Goal: Task Accomplishment & Management: Manage account settings

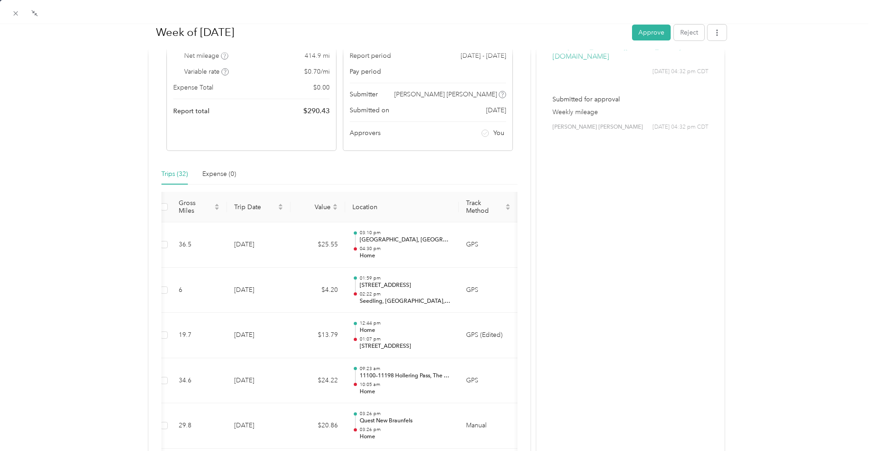
scroll to position [117, 0]
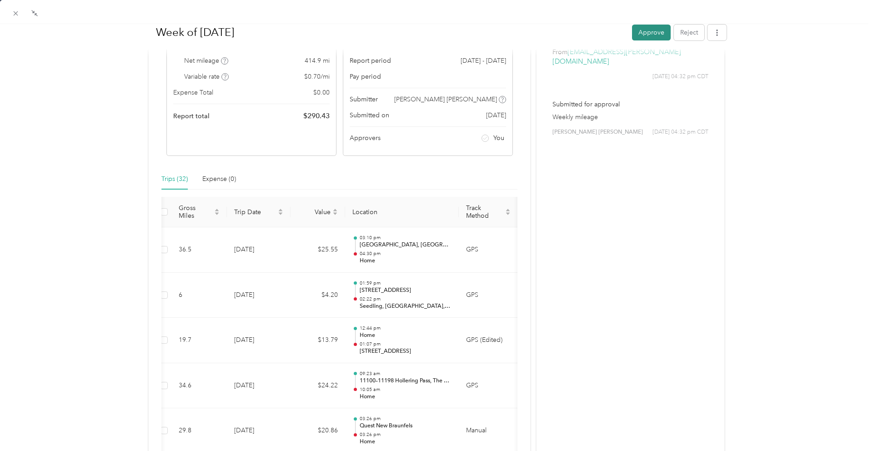
click at [650, 34] on button "Approve" at bounding box center [651, 32] width 39 height 16
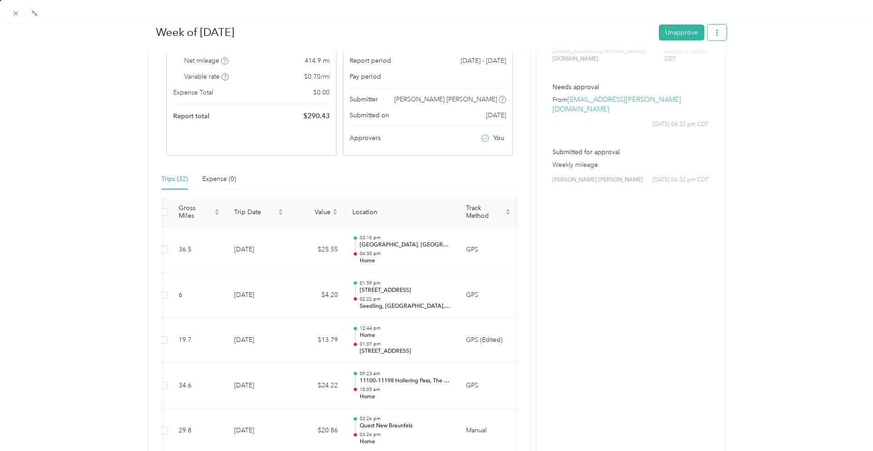
click at [719, 36] on button "button" at bounding box center [717, 32] width 19 height 16
drag, startPoint x: 685, startPoint y: 64, endPoint x: 677, endPoint y: 62, distance: 8.4
click at [685, 64] on span "Download" at bounding box center [691, 66] width 30 height 10
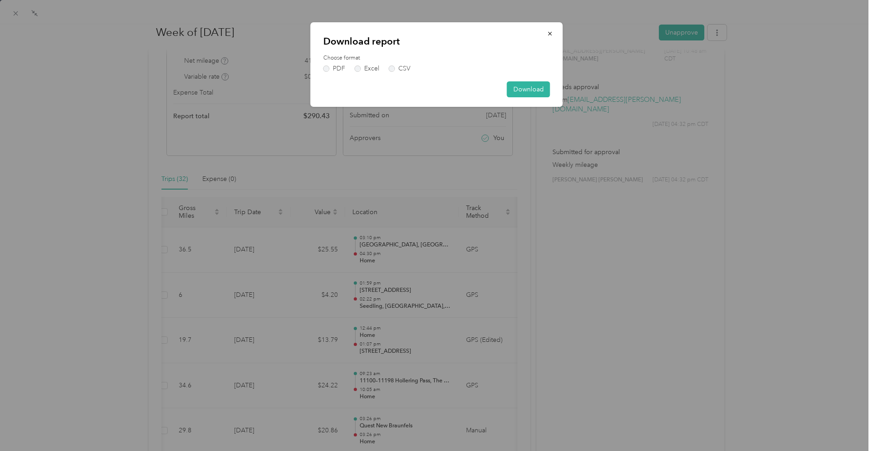
drag, startPoint x: 337, startPoint y: 66, endPoint x: 431, endPoint y: 93, distance: 96.9
click at [337, 66] on label "PDF" at bounding box center [334, 68] width 22 height 6
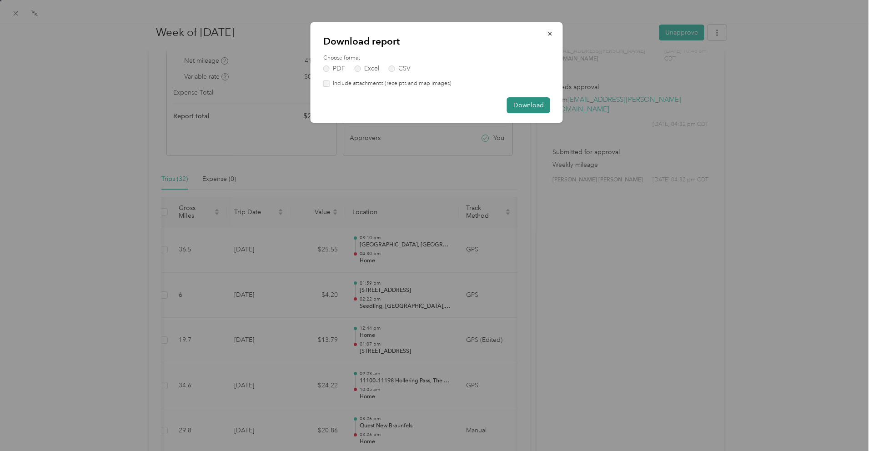
click at [538, 107] on button "Download" at bounding box center [528, 105] width 43 height 16
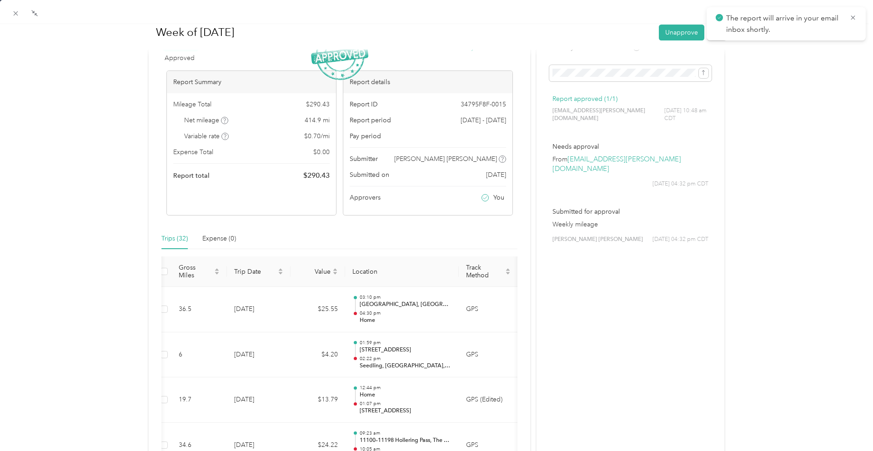
scroll to position [0, 0]
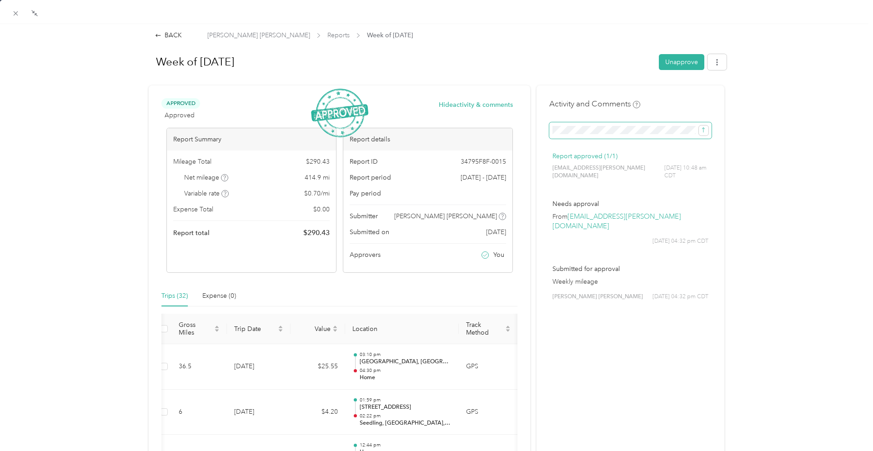
click at [550, 123] on span at bounding box center [630, 130] width 162 height 16
drag, startPoint x: 706, startPoint y: 130, endPoint x: 680, endPoint y: 124, distance: 26.9
click at [704, 129] on icon "submit" at bounding box center [703, 130] width 6 height 6
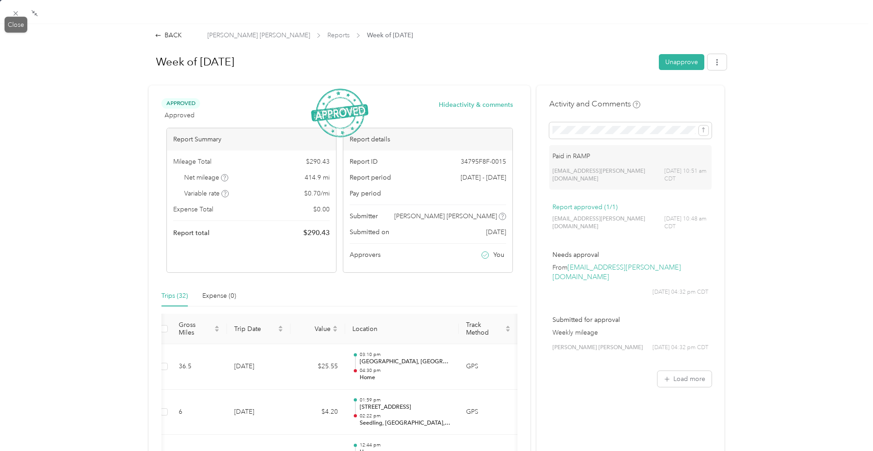
click at [16, 451] on div "Drag to resize Click to close BACK [PERSON_NAME] [PERSON_NAME] Reports Week of …" at bounding box center [434, 451] width 869 height 0
click at [20, 13] on span at bounding box center [16, 13] width 13 height 13
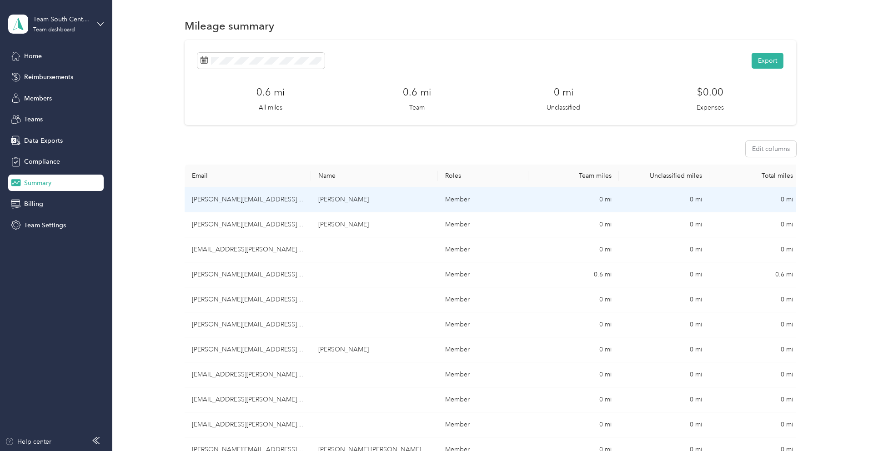
click at [221, 207] on td "[PERSON_NAME][EMAIL_ADDRESS][PERSON_NAME][DOMAIN_NAME]" at bounding box center [248, 199] width 127 height 25
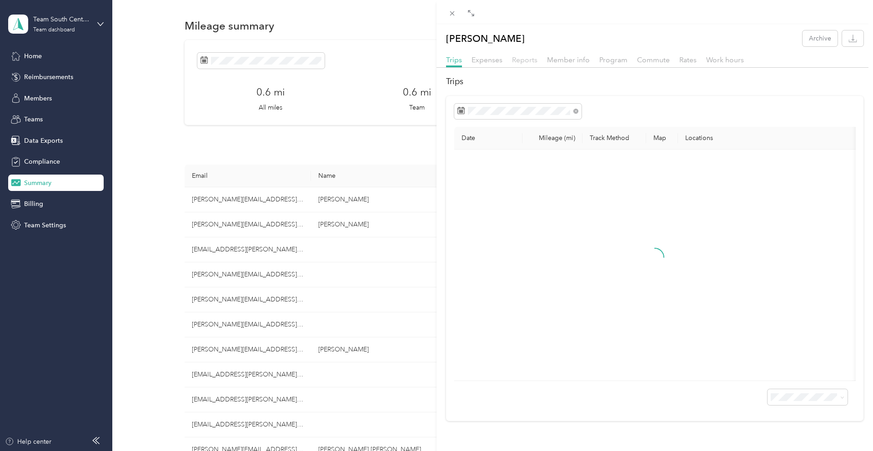
click at [519, 62] on span "Reports" at bounding box center [524, 59] width 25 height 9
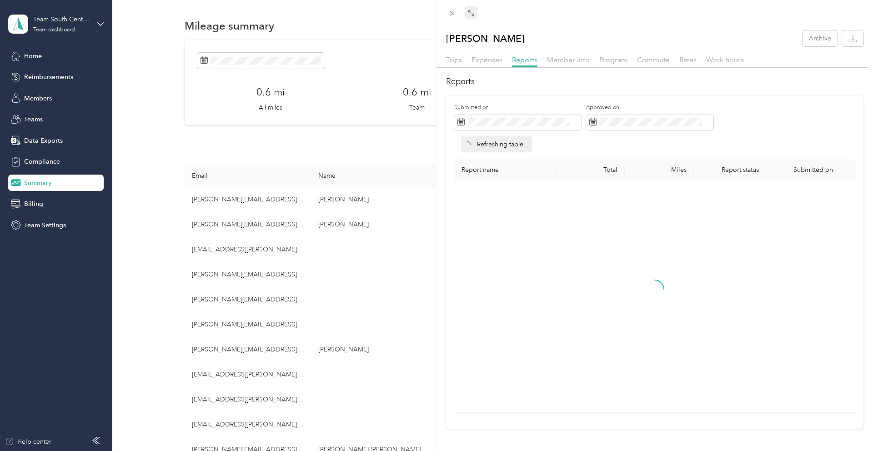
click at [474, 14] on icon at bounding box center [470, 13] width 7 height 7
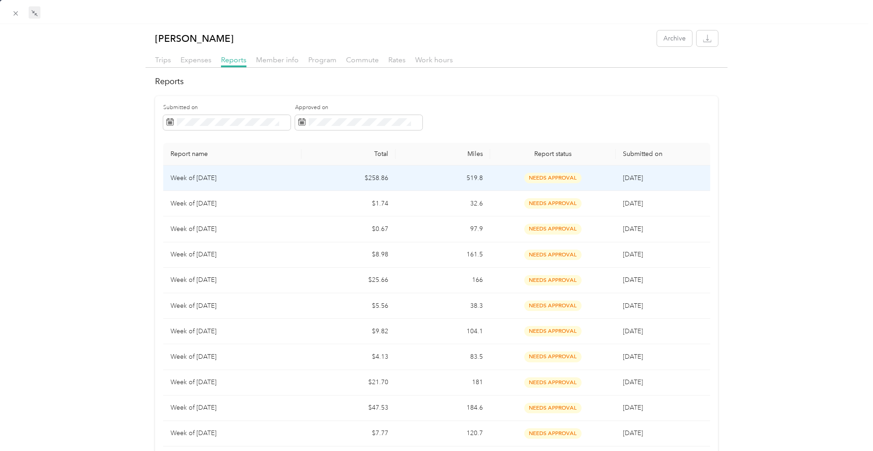
click at [368, 176] on td "$258.86" at bounding box center [349, 178] width 94 height 25
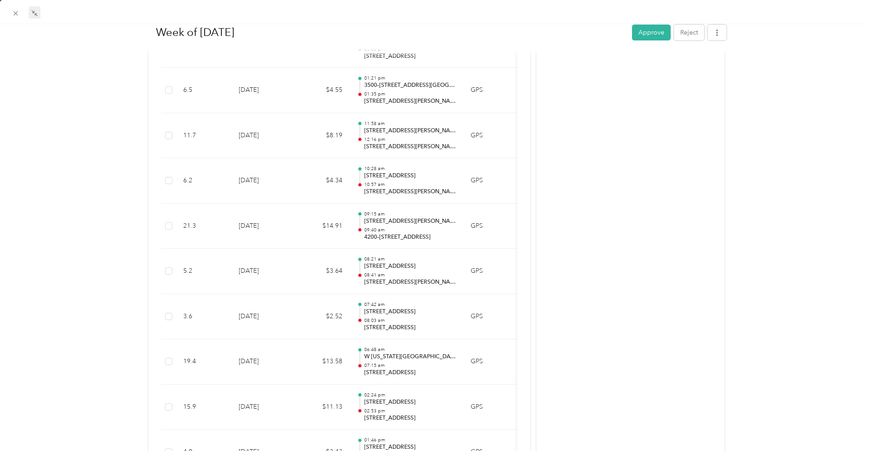
scroll to position [1180, 0]
click at [648, 33] on button "Approve" at bounding box center [651, 32] width 39 height 16
click at [720, 35] on icon "button" at bounding box center [717, 32] width 6 height 6
click at [709, 65] on div "Download" at bounding box center [694, 66] width 54 height 10
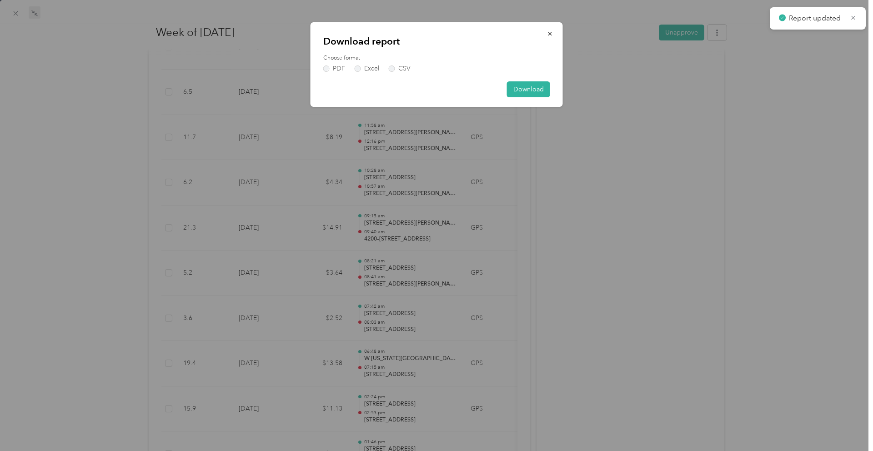
drag, startPoint x: 342, startPoint y: 68, endPoint x: 401, endPoint y: 78, distance: 59.9
click at [342, 68] on label "PDF" at bounding box center [334, 68] width 22 height 6
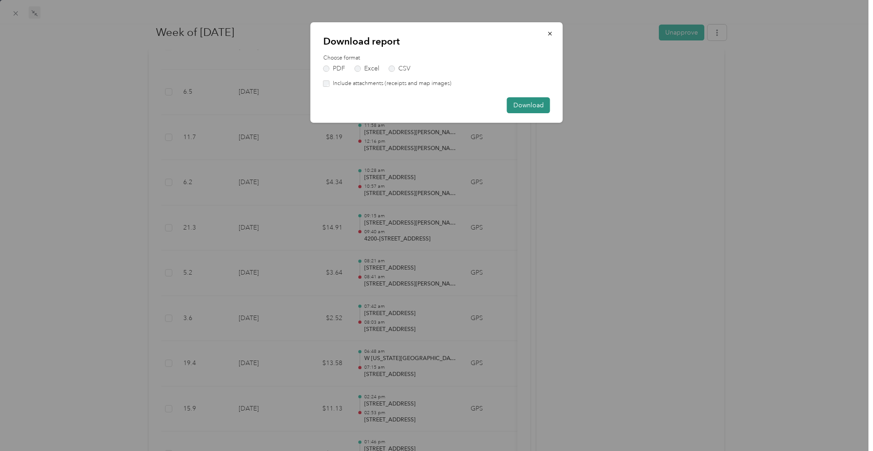
drag, startPoint x: 531, startPoint y: 100, endPoint x: 516, endPoint y: 98, distance: 14.6
click at [530, 100] on button "Download" at bounding box center [528, 105] width 43 height 16
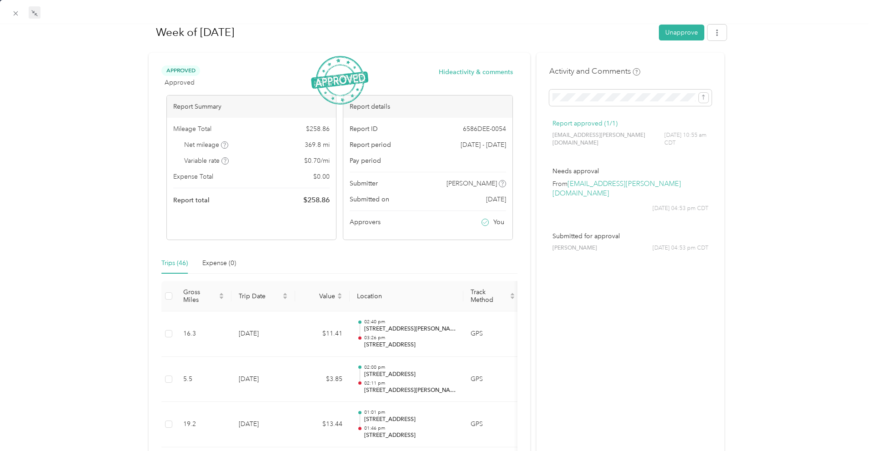
scroll to position [0, 0]
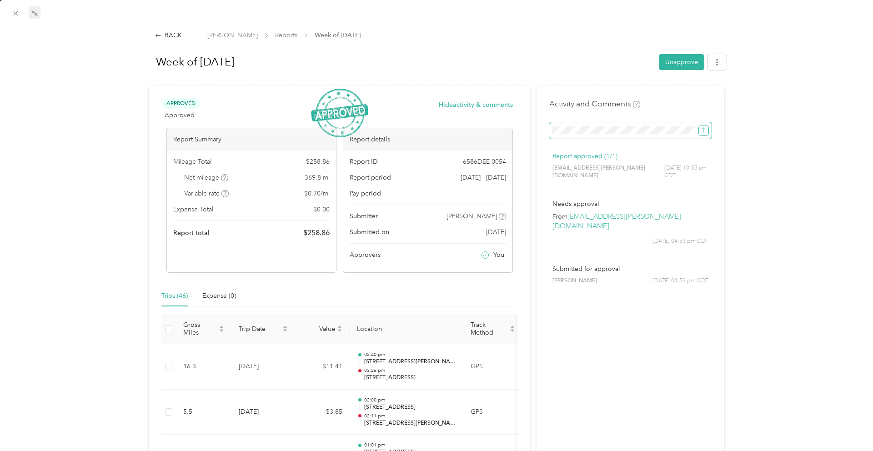
click at [702, 132] on icon "submit" at bounding box center [703, 130] width 6 height 6
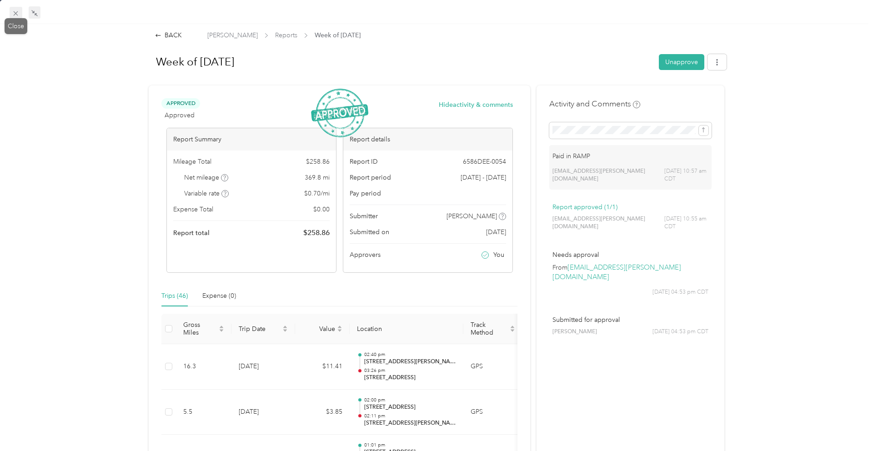
click at [13, 15] on icon at bounding box center [16, 14] width 8 height 8
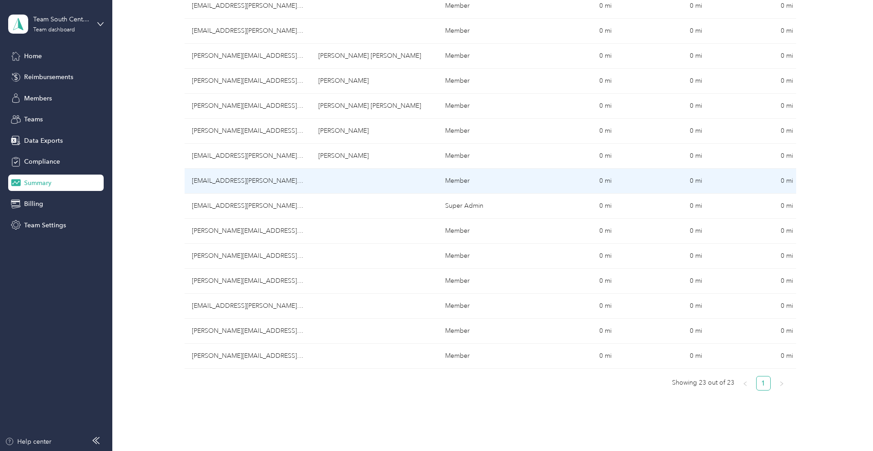
scroll to position [403, 0]
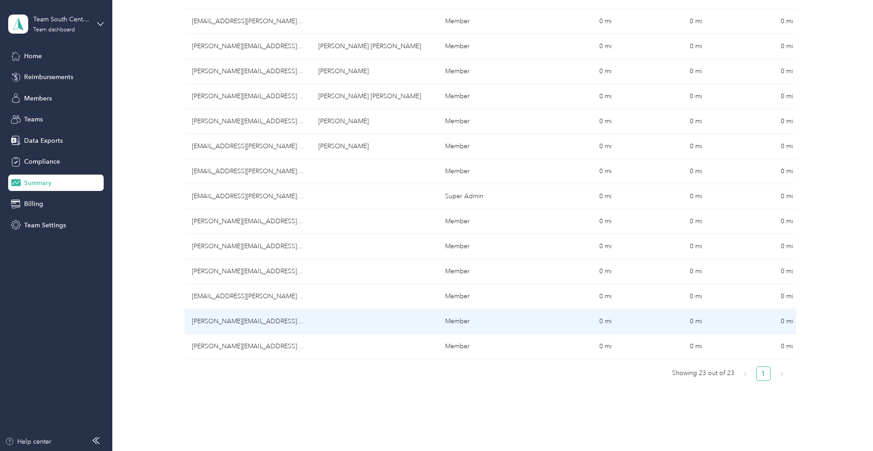
click at [246, 321] on td "[PERSON_NAME][EMAIL_ADDRESS][PERSON_NAME][DOMAIN_NAME]" at bounding box center [248, 321] width 127 height 25
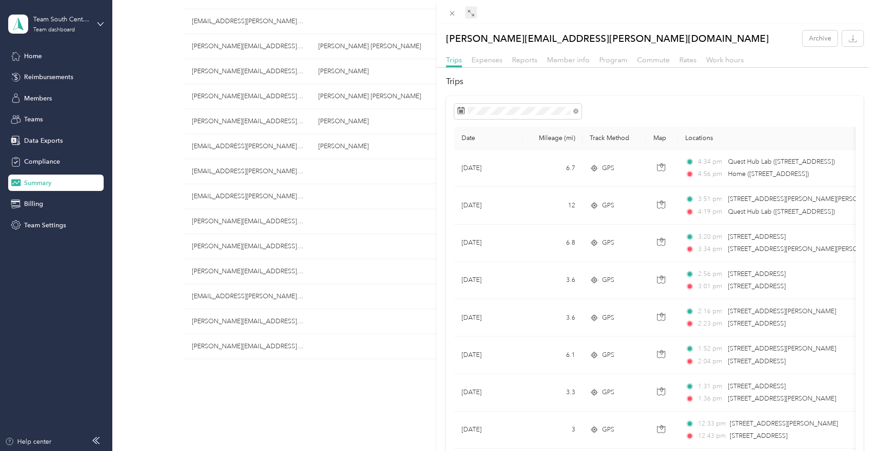
click at [472, 451] on div "Drag to resize Click to close [PERSON_NAME][EMAIL_ADDRESS][PERSON_NAME][DOMAIN_…" at bounding box center [434, 451] width 869 height 0
click at [472, 15] on icon at bounding box center [472, 14] width 3 height 3
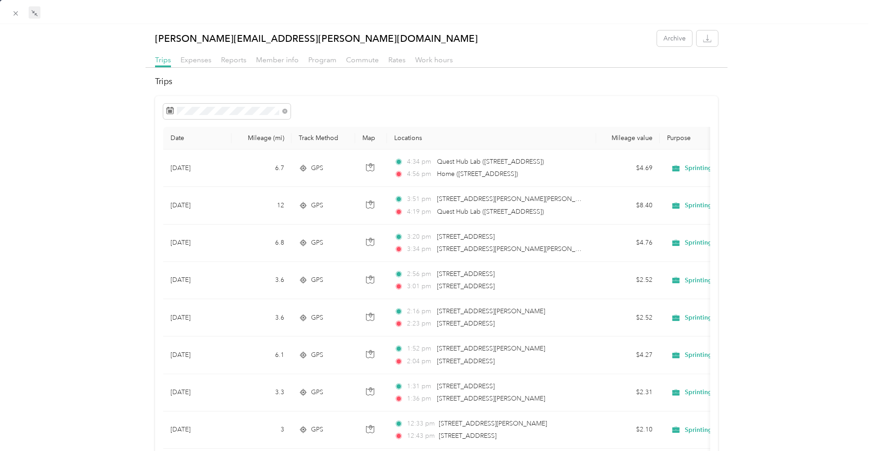
click at [247, 60] on div "Trips Expenses Reports Member info Program Commute Rates Work hours" at bounding box center [437, 61] width 582 height 13
click at [241, 60] on span "Reports" at bounding box center [233, 59] width 25 height 9
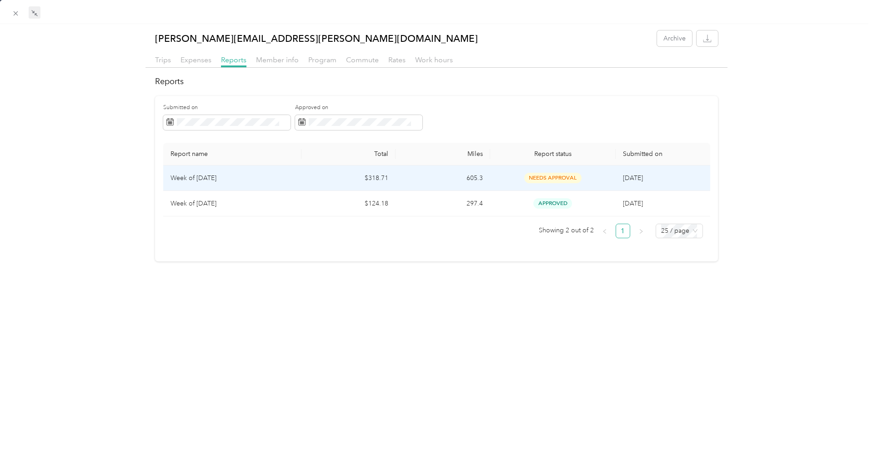
click at [333, 177] on td "$318.71" at bounding box center [349, 178] width 94 height 25
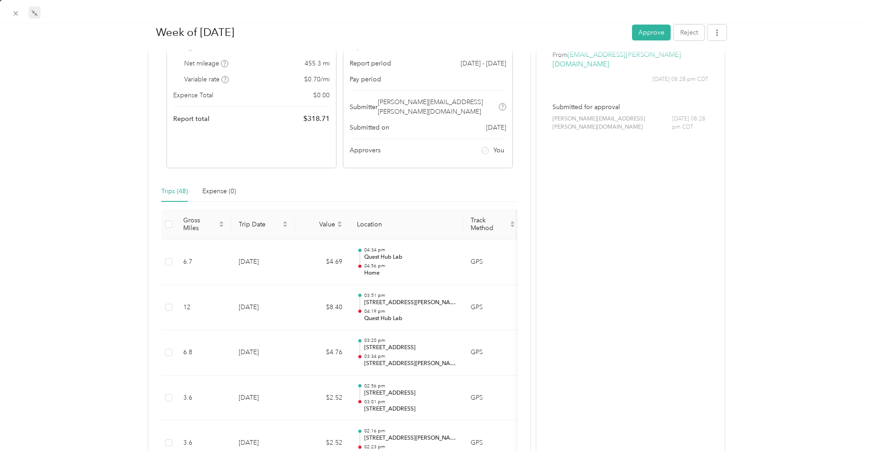
scroll to position [113, 0]
click at [651, 33] on button "Approve" at bounding box center [651, 32] width 39 height 16
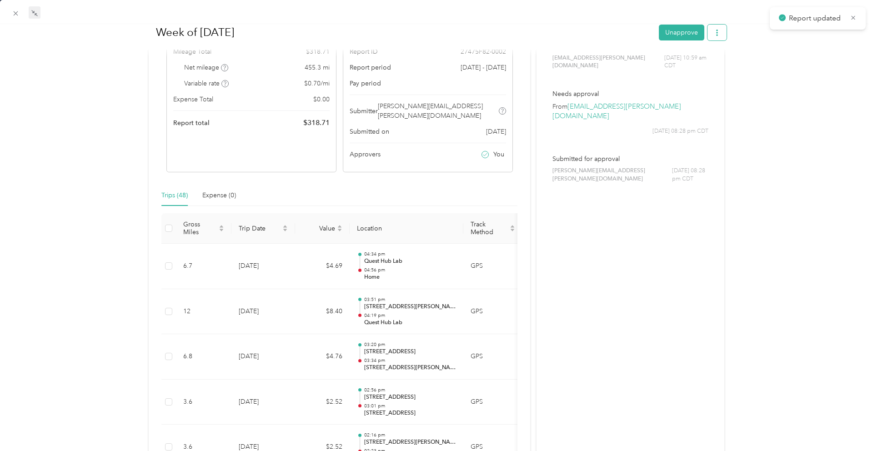
click at [720, 34] on button "button" at bounding box center [717, 32] width 19 height 16
click at [703, 61] on span "Download" at bounding box center [691, 66] width 30 height 10
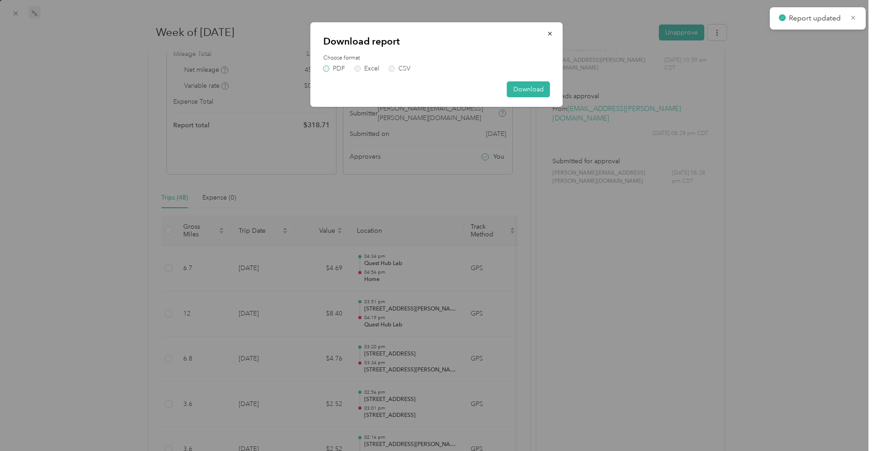
click at [338, 67] on label "PDF" at bounding box center [334, 68] width 22 height 6
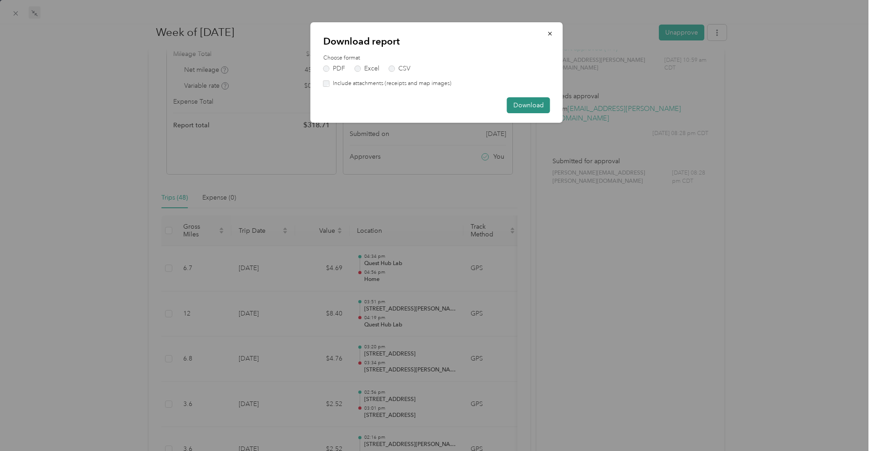
click at [525, 101] on button "Download" at bounding box center [528, 105] width 43 height 16
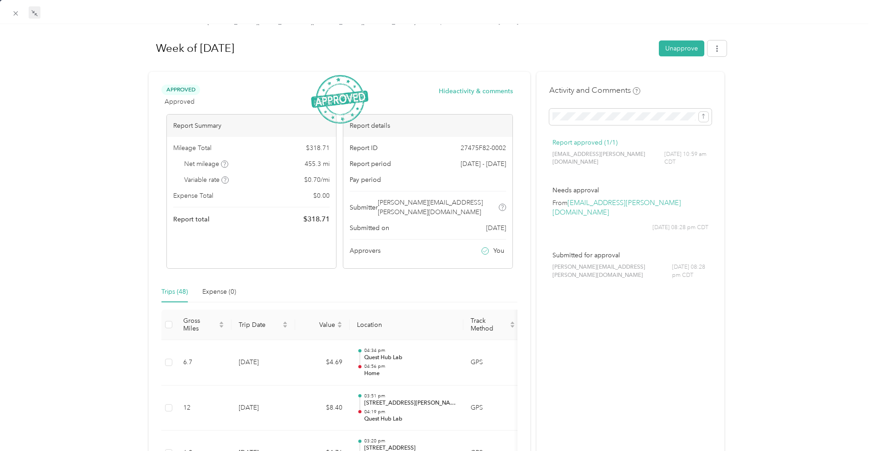
scroll to position [0, 0]
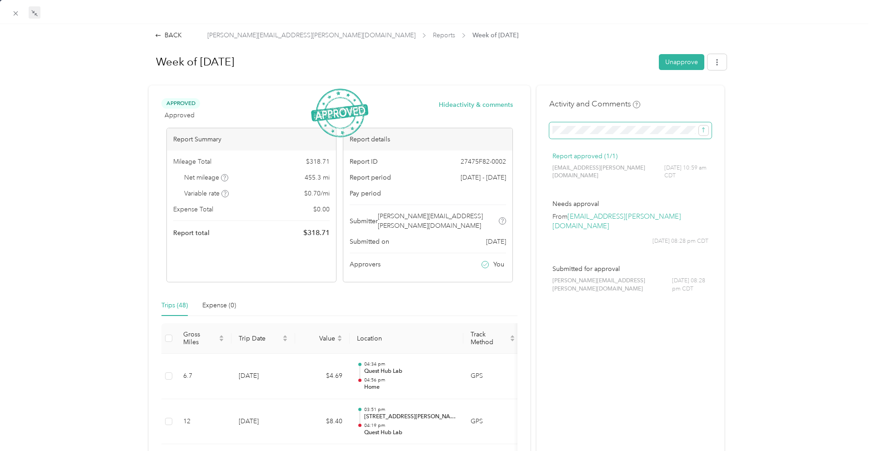
click at [582, 137] on span at bounding box center [630, 130] width 162 height 16
click at [705, 133] on icon "submit" at bounding box center [703, 130] width 6 height 6
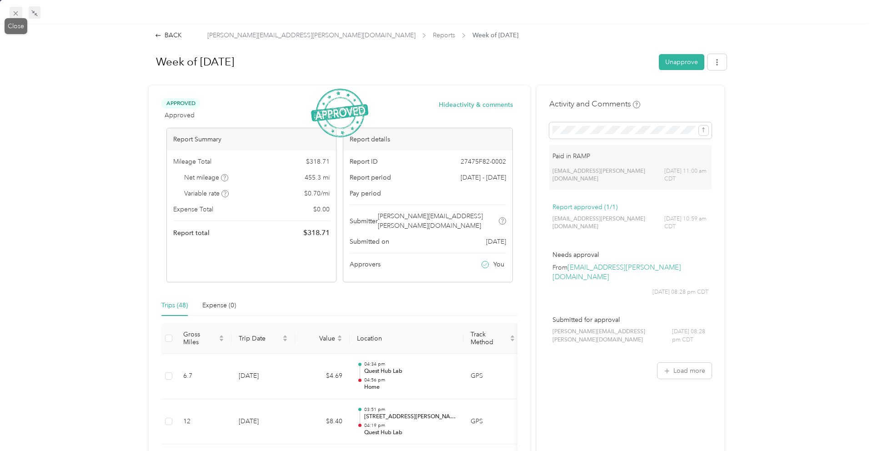
click at [15, 11] on icon at bounding box center [16, 14] width 8 height 8
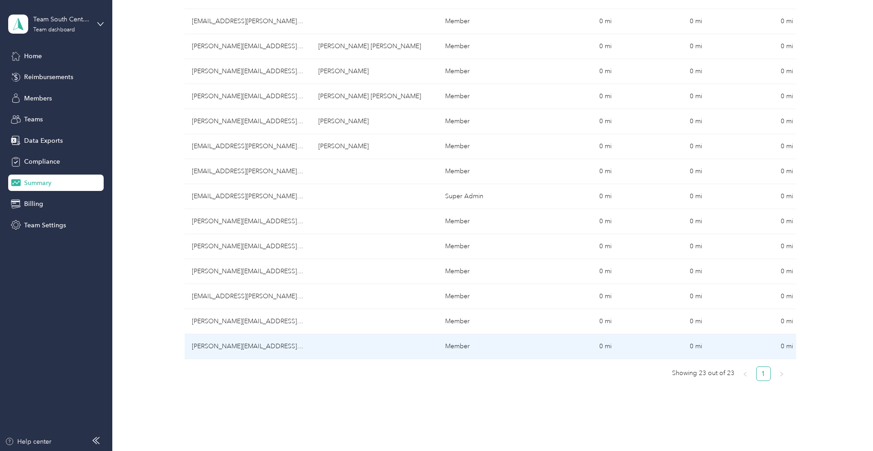
click at [290, 346] on td "[PERSON_NAME][EMAIL_ADDRESS][PERSON_NAME][DOMAIN_NAME]" at bounding box center [248, 346] width 127 height 25
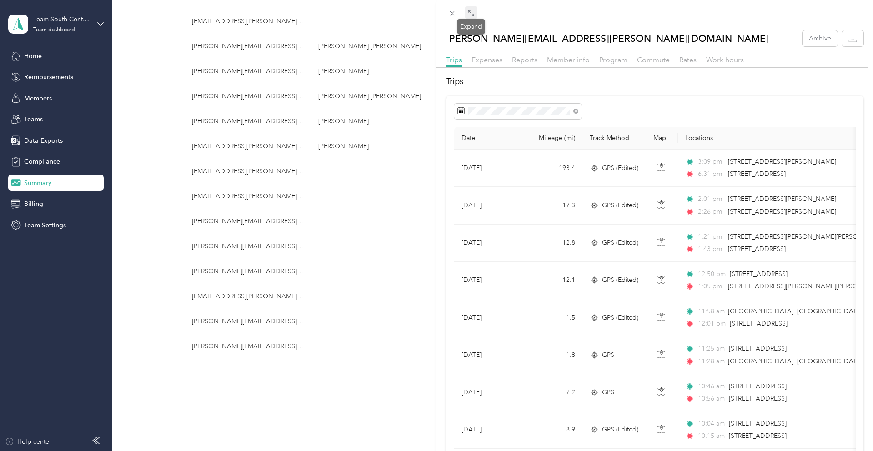
click at [472, 15] on icon at bounding box center [470, 13] width 7 height 7
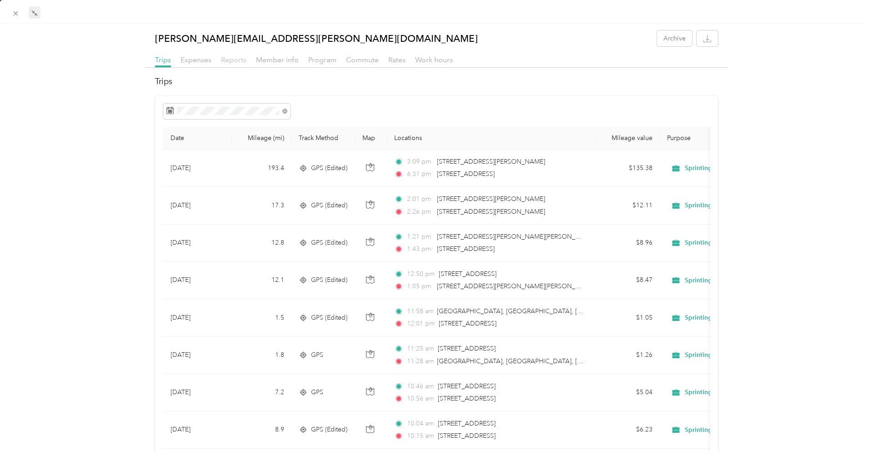
click at [241, 62] on span "Reports" at bounding box center [233, 59] width 25 height 9
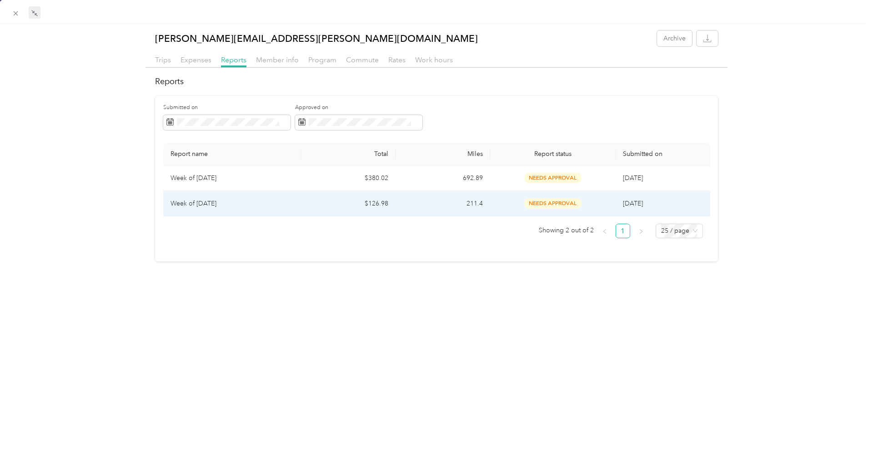
click at [335, 210] on td "$126.98" at bounding box center [349, 203] width 94 height 25
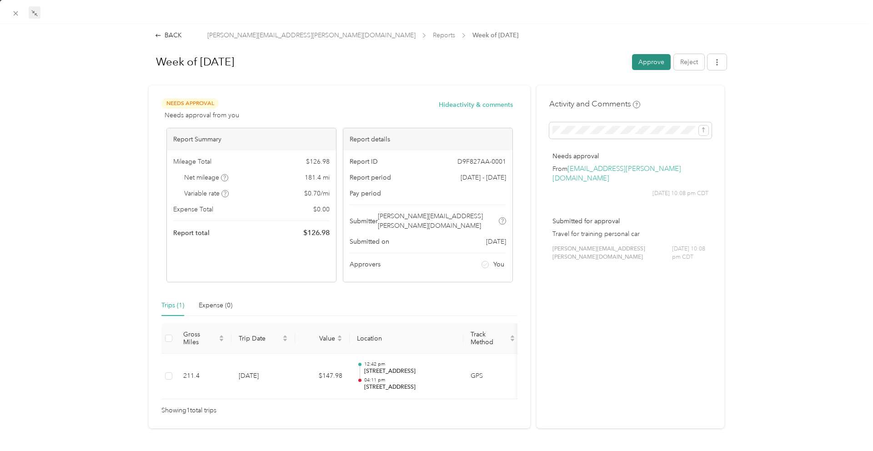
click at [660, 64] on button "Approve" at bounding box center [651, 62] width 39 height 16
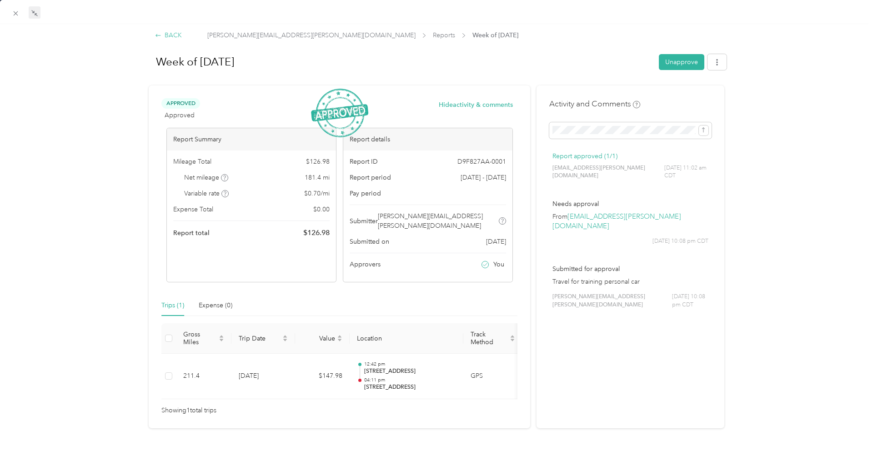
click at [176, 34] on div "BACK" at bounding box center [168, 35] width 27 height 10
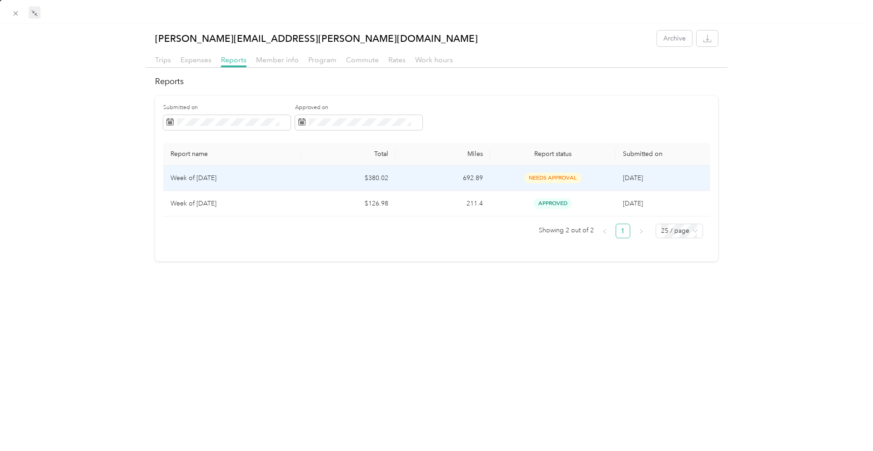
click at [306, 176] on td "$380.02" at bounding box center [349, 178] width 94 height 25
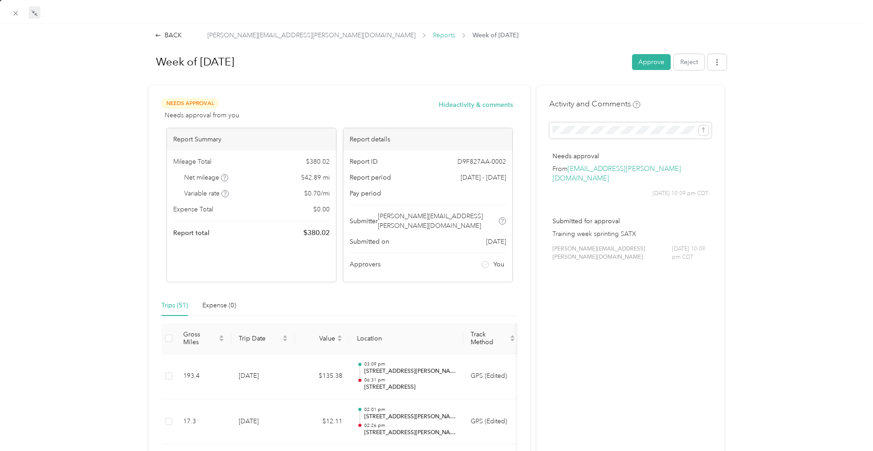
click at [433, 37] on span "Reports" at bounding box center [444, 35] width 22 height 10
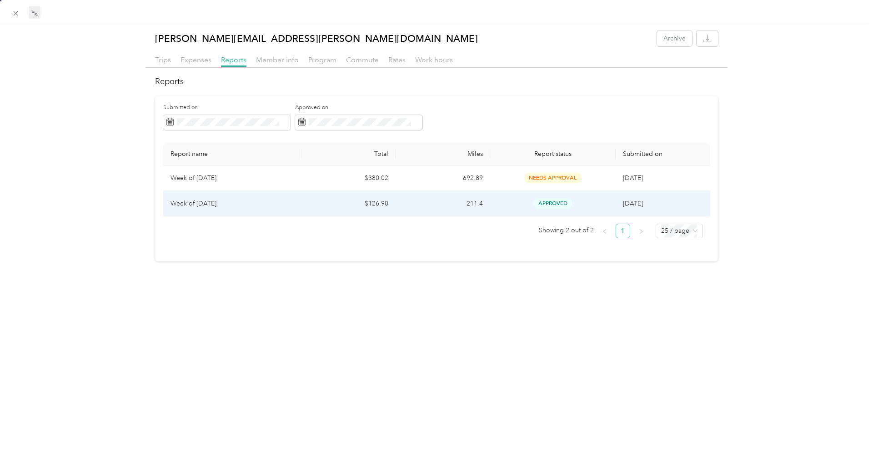
click at [427, 207] on td "211.4" at bounding box center [443, 203] width 94 height 25
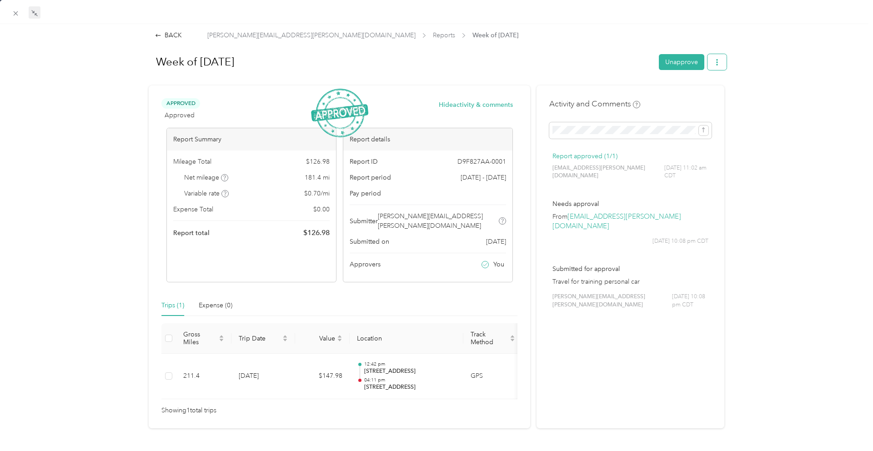
click at [722, 65] on button "button" at bounding box center [717, 62] width 19 height 16
click at [694, 97] on span "Download" at bounding box center [691, 95] width 30 height 10
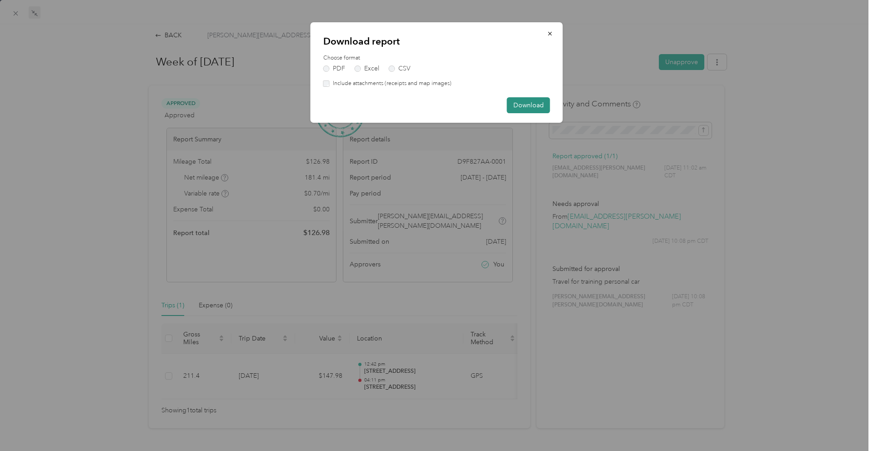
click at [538, 107] on button "Download" at bounding box center [528, 105] width 43 height 16
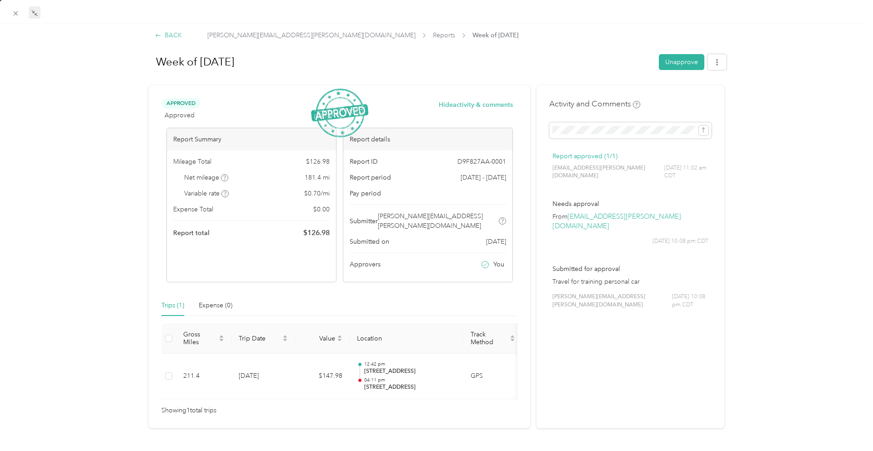
click at [173, 33] on div "BACK" at bounding box center [168, 35] width 27 height 10
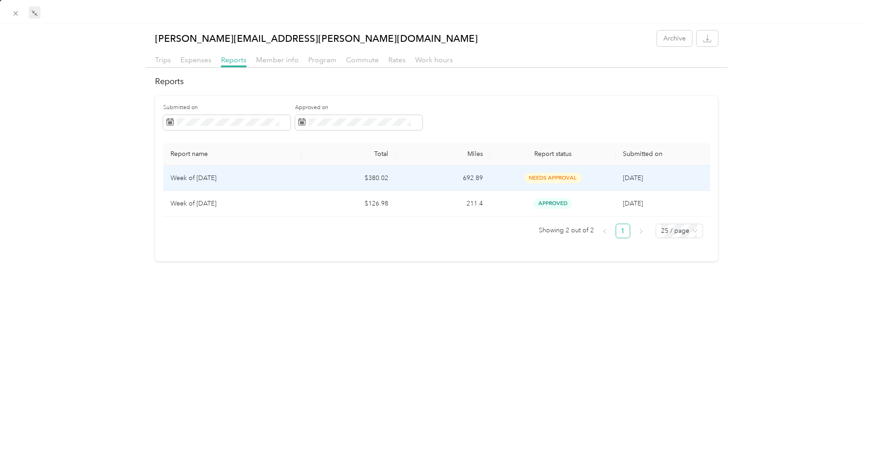
click at [304, 180] on td "$380.02" at bounding box center [349, 178] width 94 height 25
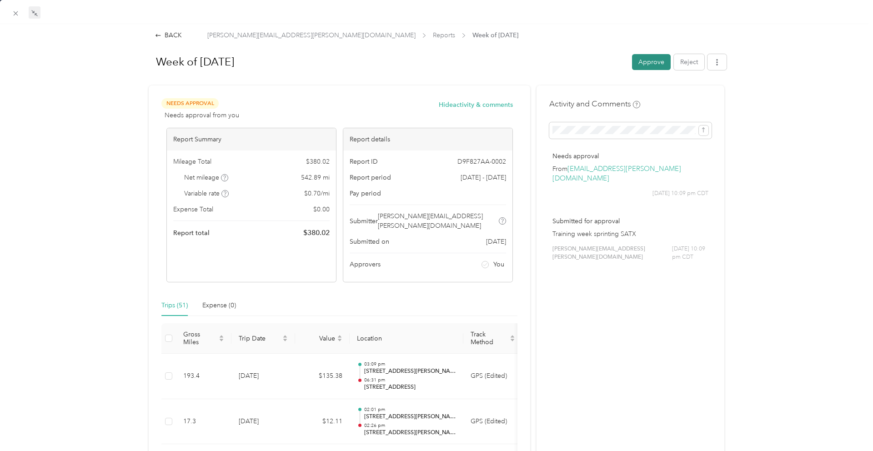
click at [658, 59] on button "Approve" at bounding box center [651, 62] width 39 height 16
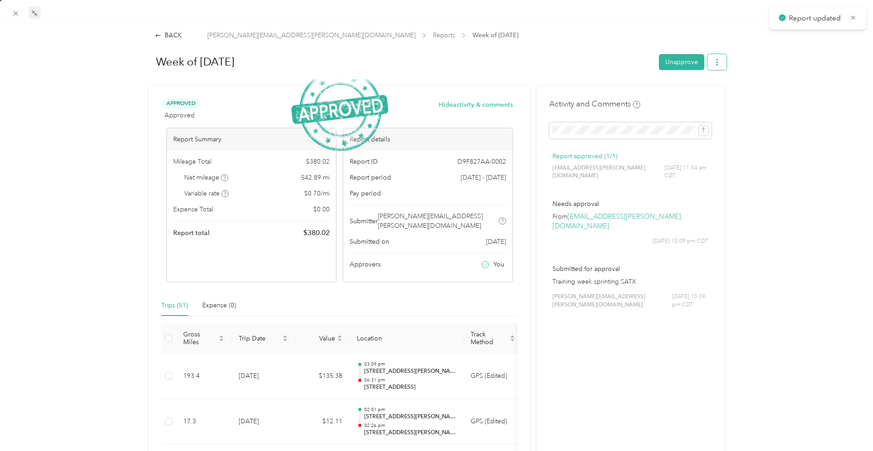
click at [719, 64] on icon "button" at bounding box center [717, 62] width 6 height 6
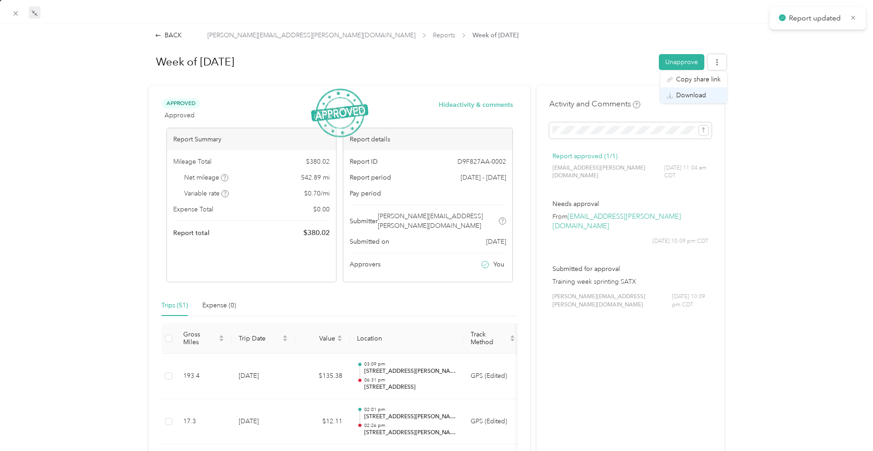
click at [686, 97] on span "Download" at bounding box center [691, 95] width 30 height 10
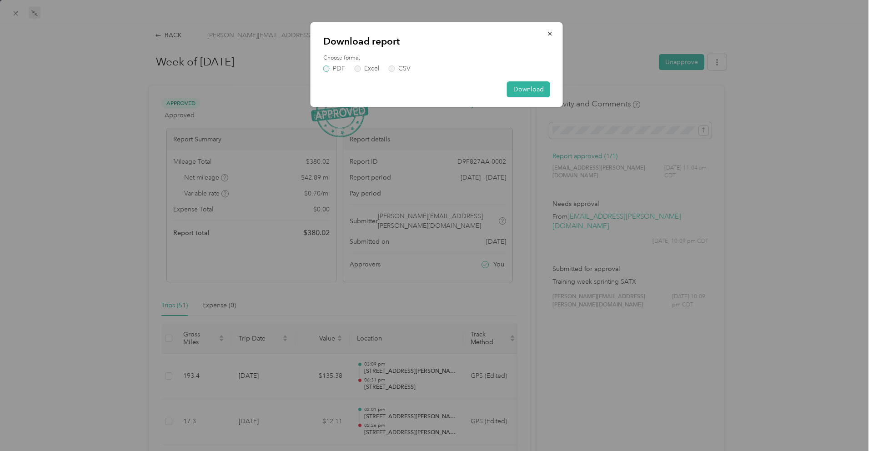
click at [332, 66] on label "PDF" at bounding box center [334, 68] width 22 height 6
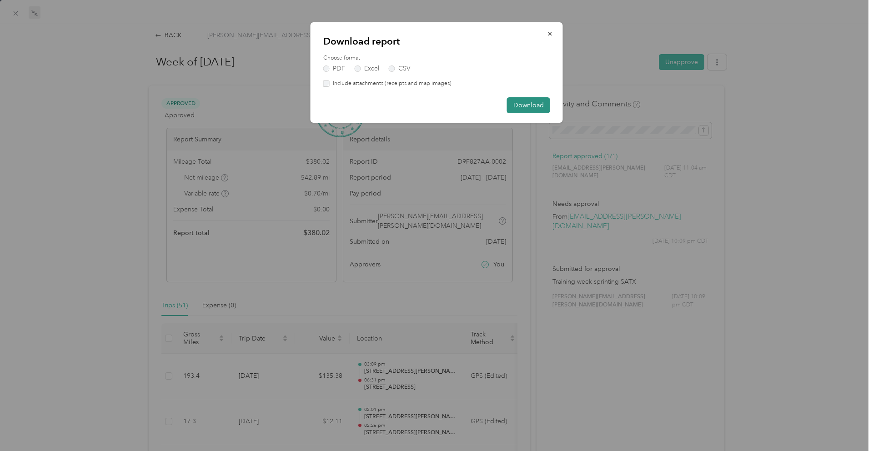
click at [536, 109] on button "Download" at bounding box center [528, 105] width 43 height 16
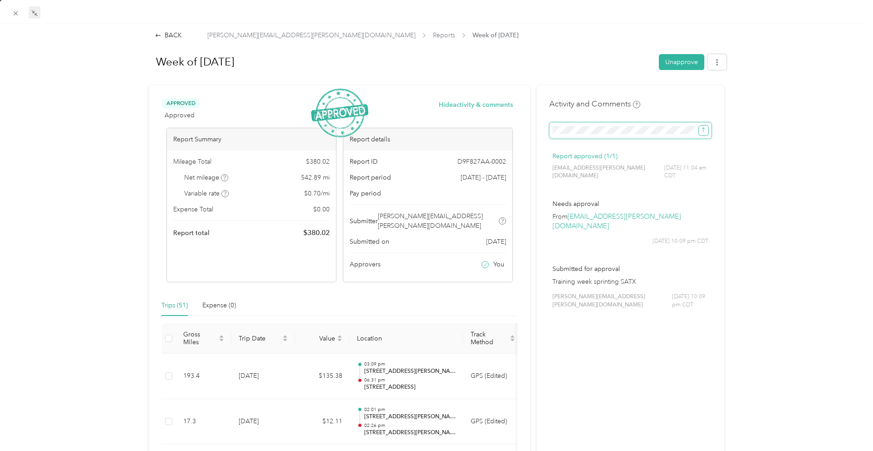
click at [704, 132] on icon "submit" at bounding box center [703, 130] width 6 height 6
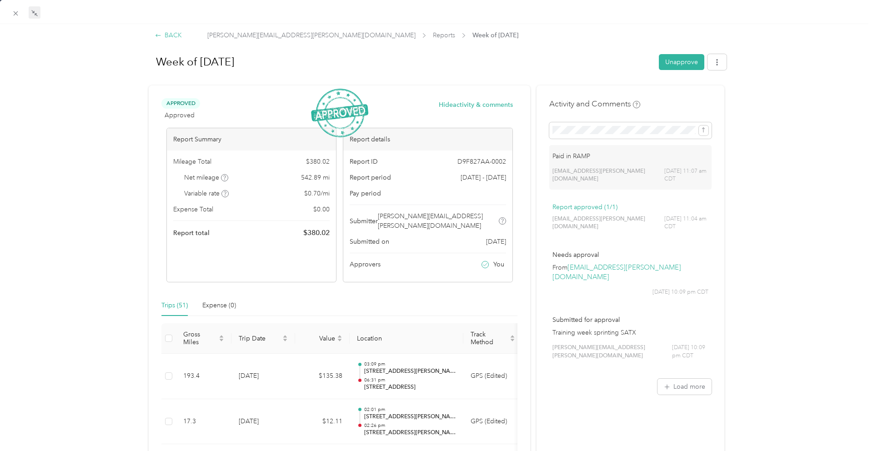
click at [161, 34] on icon at bounding box center [158, 35] width 6 height 6
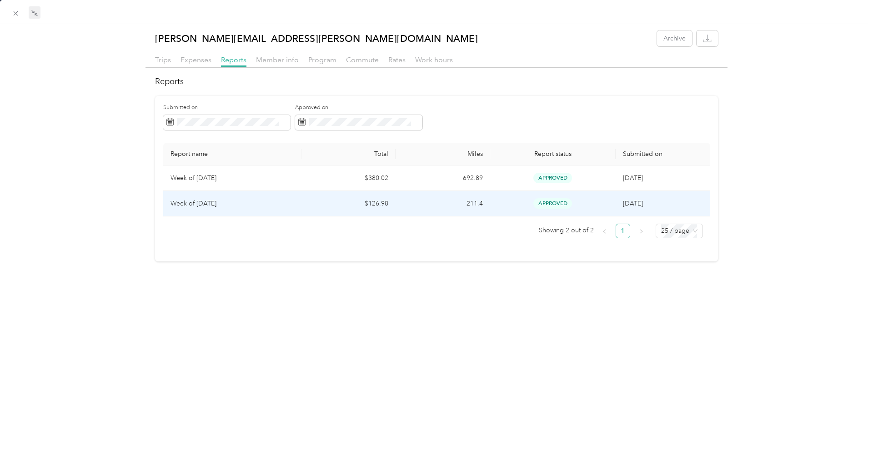
click at [415, 207] on td "211.4" at bounding box center [443, 203] width 94 height 25
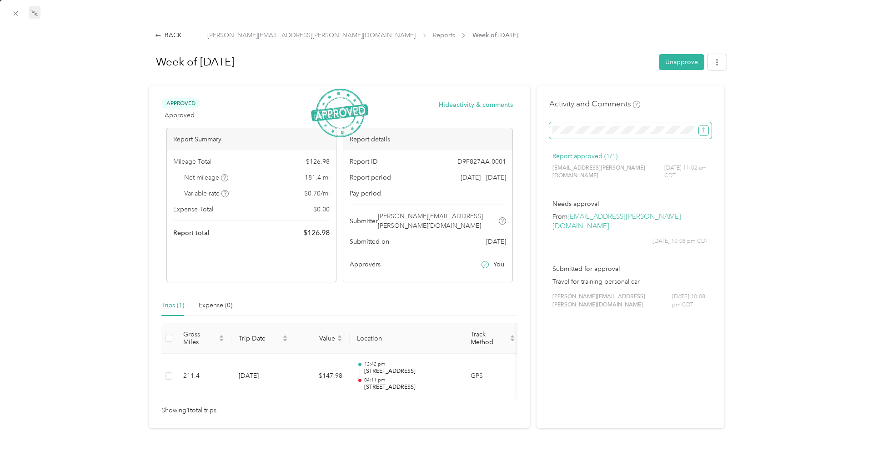
click at [701, 132] on icon "submit" at bounding box center [703, 130] width 6 height 6
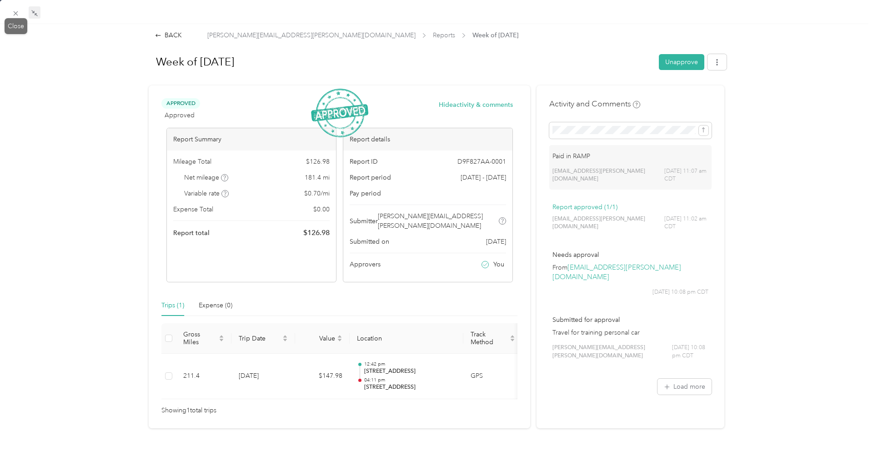
drag, startPoint x: 16, startPoint y: 12, endPoint x: 23, endPoint y: 9, distance: 7.5
click at [16, 12] on icon at bounding box center [16, 13] width 5 height 5
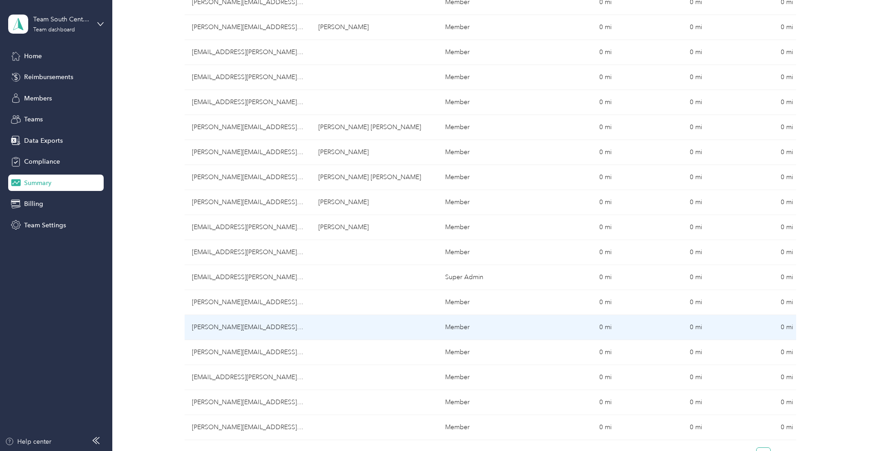
scroll to position [303, 0]
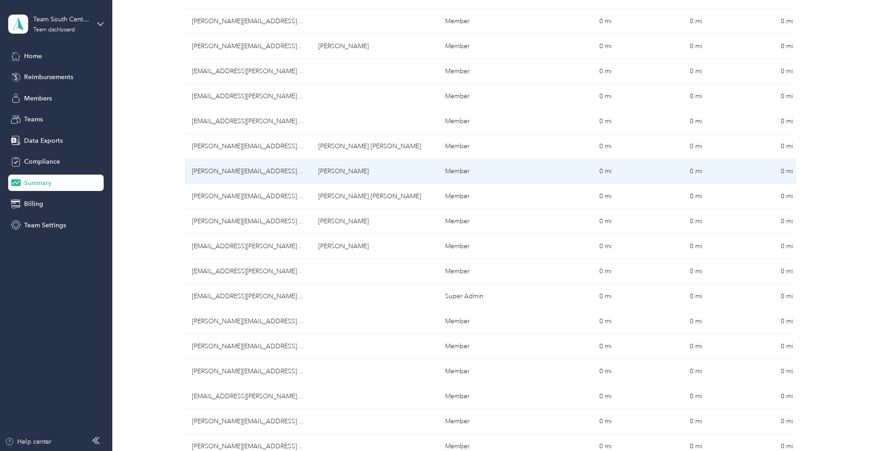
click at [236, 171] on td "[PERSON_NAME][EMAIL_ADDRESS][PERSON_NAME][DOMAIN_NAME]" at bounding box center [248, 171] width 127 height 25
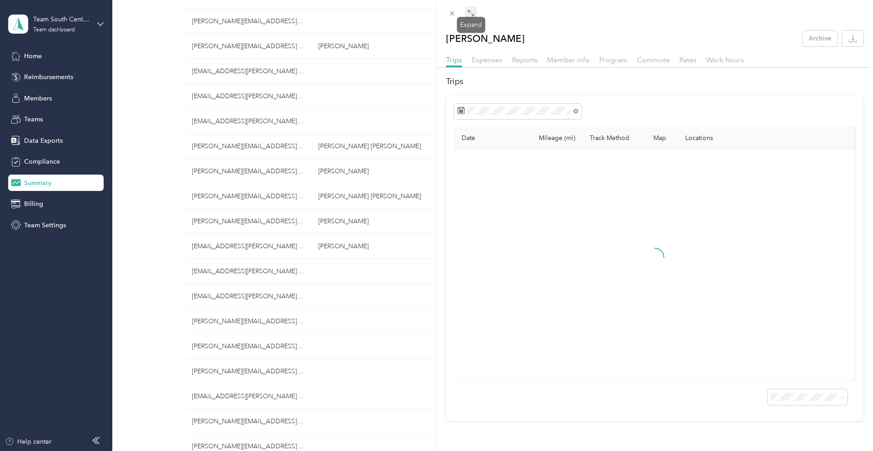
click at [469, 15] on icon at bounding box center [470, 13] width 7 height 7
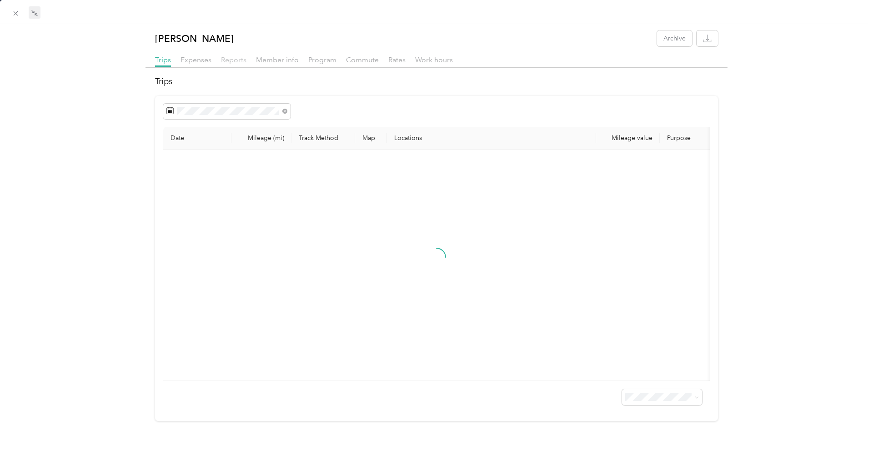
click at [241, 62] on span "Reports" at bounding box center [233, 59] width 25 height 9
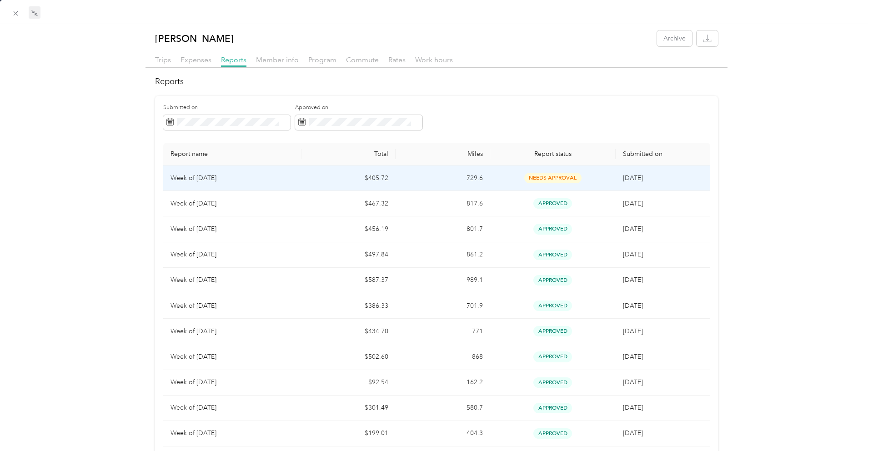
click at [400, 182] on td "729.6" at bounding box center [443, 178] width 94 height 25
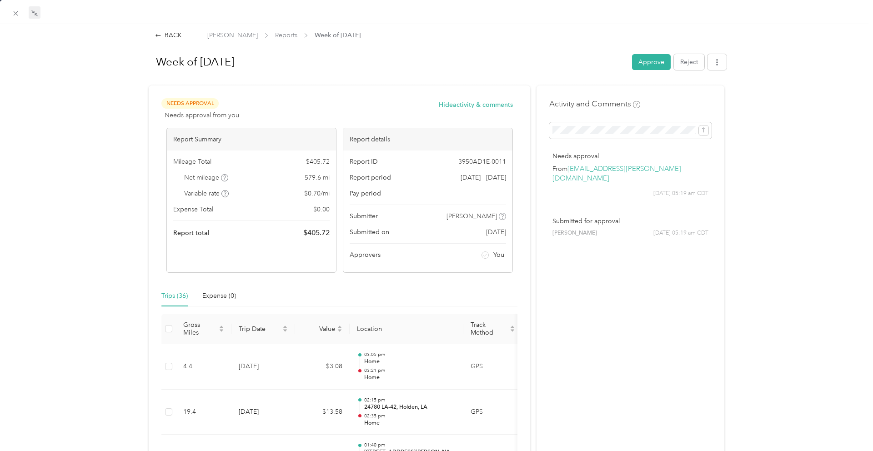
drag, startPoint x: 652, startPoint y: 60, endPoint x: 701, endPoint y: 61, distance: 48.7
click at [653, 60] on button "Approve" at bounding box center [651, 62] width 39 height 16
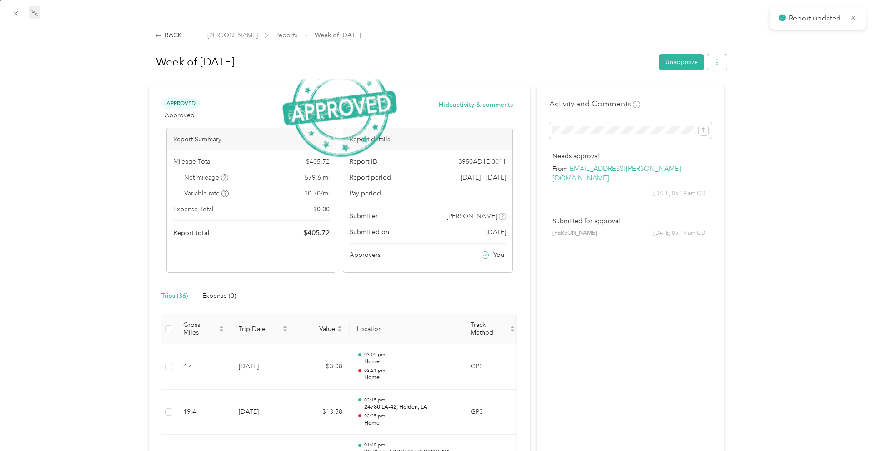
click at [719, 62] on icon "button" at bounding box center [717, 62] width 6 height 6
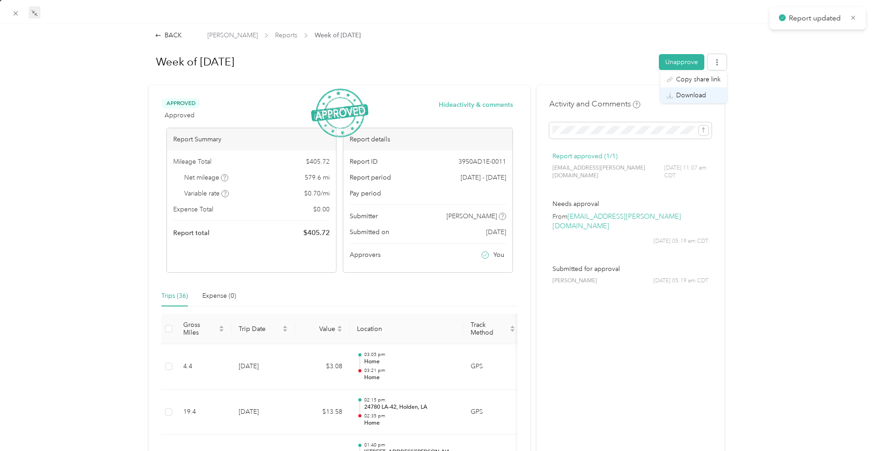
drag, startPoint x: 698, startPoint y: 92, endPoint x: 660, endPoint y: 92, distance: 38.2
click at [698, 92] on span "Download" at bounding box center [691, 95] width 30 height 10
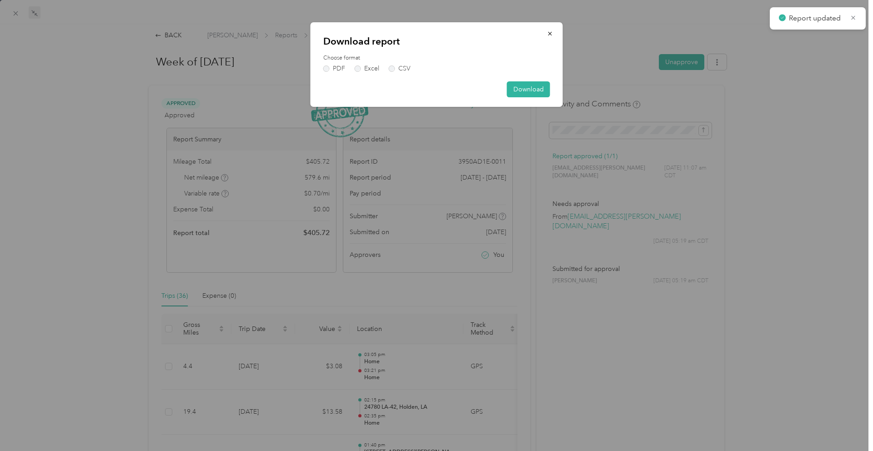
drag, startPoint x: 338, startPoint y: 67, endPoint x: 455, endPoint y: 80, distance: 118.1
click at [341, 67] on label "PDF" at bounding box center [334, 68] width 22 height 6
drag, startPoint x: 323, startPoint y: 68, endPoint x: 335, endPoint y: 71, distance: 12.1
click at [324, 69] on label "PDF" at bounding box center [334, 68] width 22 height 6
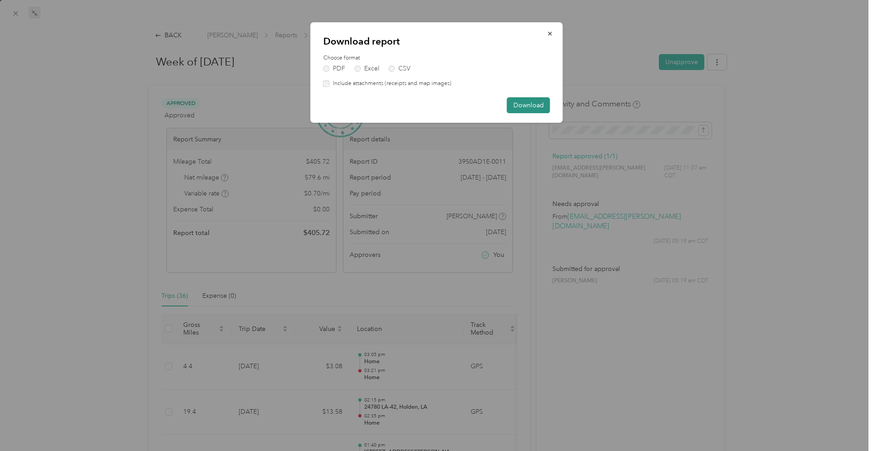
click at [546, 102] on button "Download" at bounding box center [528, 105] width 43 height 16
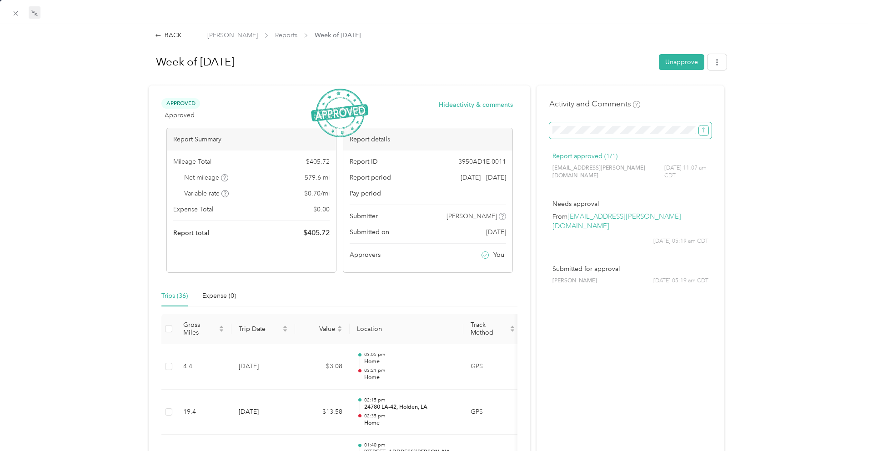
drag, startPoint x: 705, startPoint y: 131, endPoint x: 697, endPoint y: 132, distance: 8.7
click at [704, 131] on icon "submit" at bounding box center [703, 130] width 6 height 6
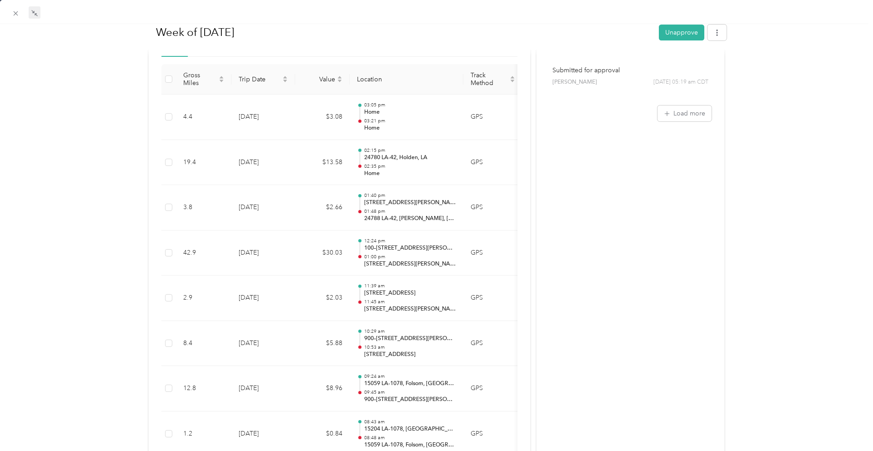
scroll to position [245, 0]
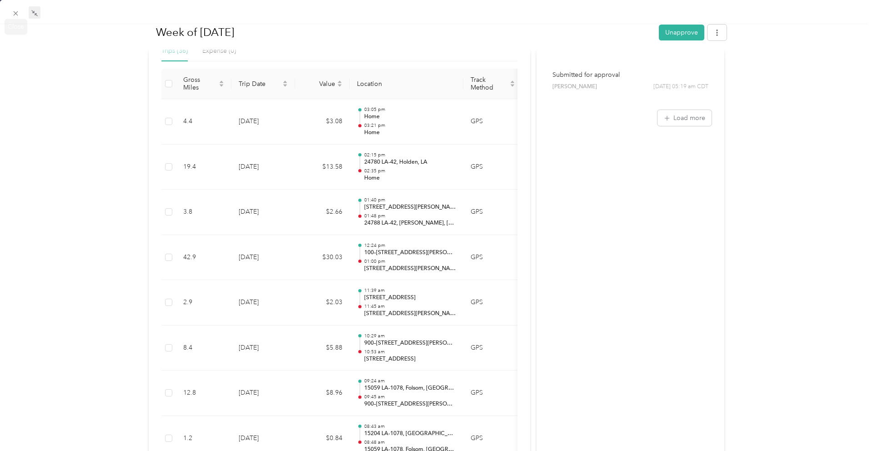
click at [18, 13] on icon at bounding box center [16, 14] width 8 height 8
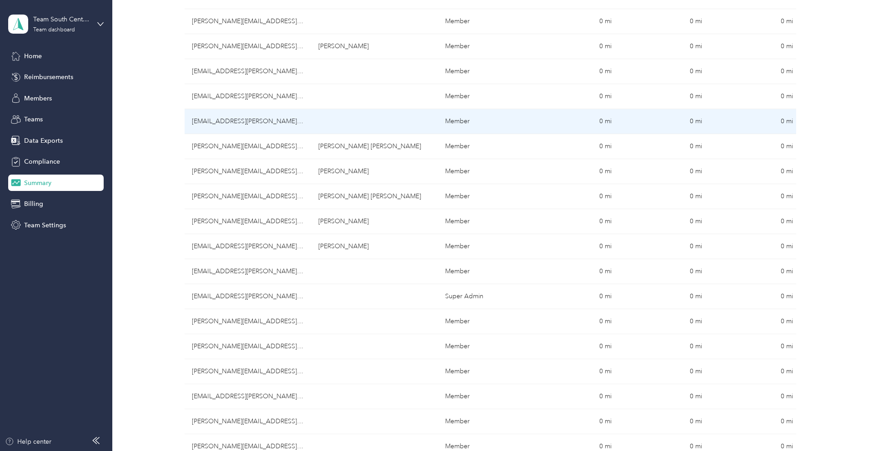
click at [241, 125] on td "[EMAIL_ADDRESS][PERSON_NAME][DOMAIN_NAME]" at bounding box center [248, 121] width 127 height 25
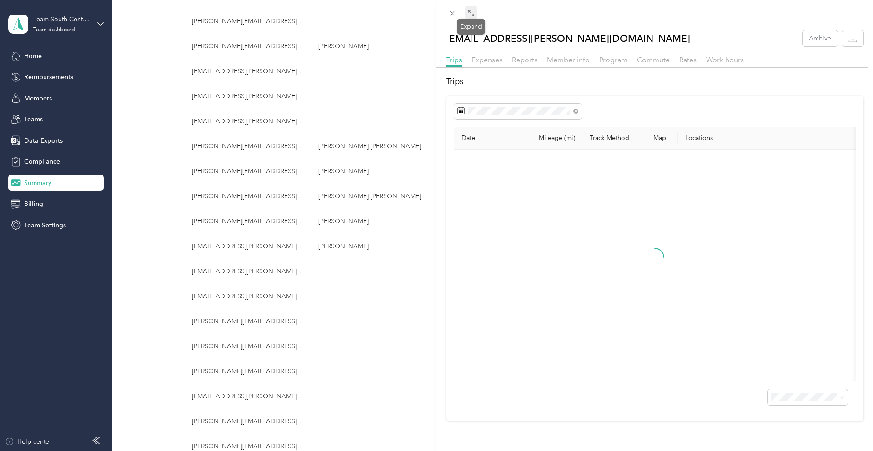
click at [473, 16] on icon at bounding box center [472, 14] width 3 height 3
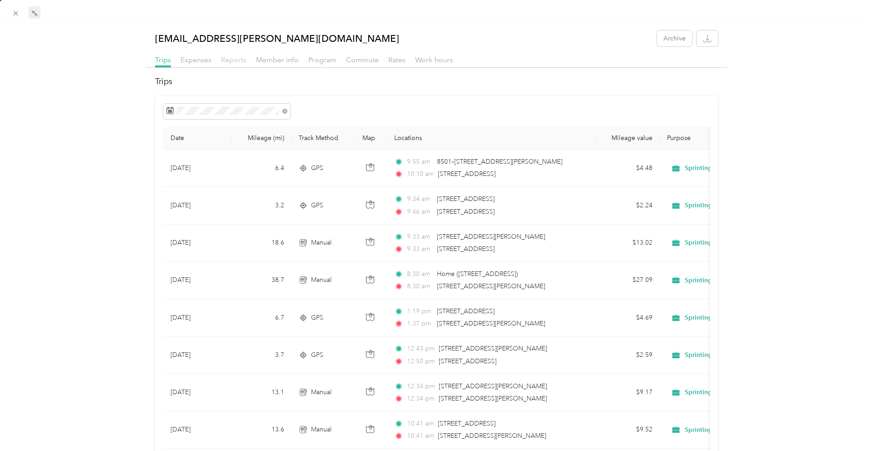
click at [242, 63] on span "Reports" at bounding box center [233, 59] width 25 height 9
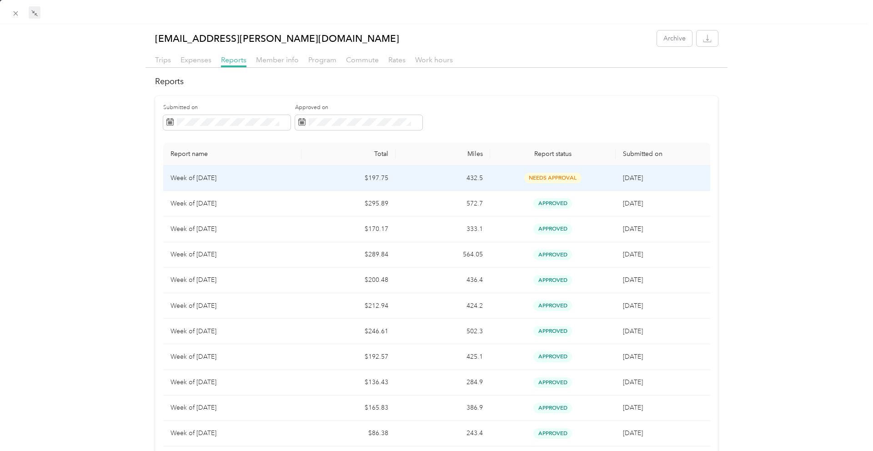
click at [343, 180] on td "$197.75" at bounding box center [349, 178] width 94 height 25
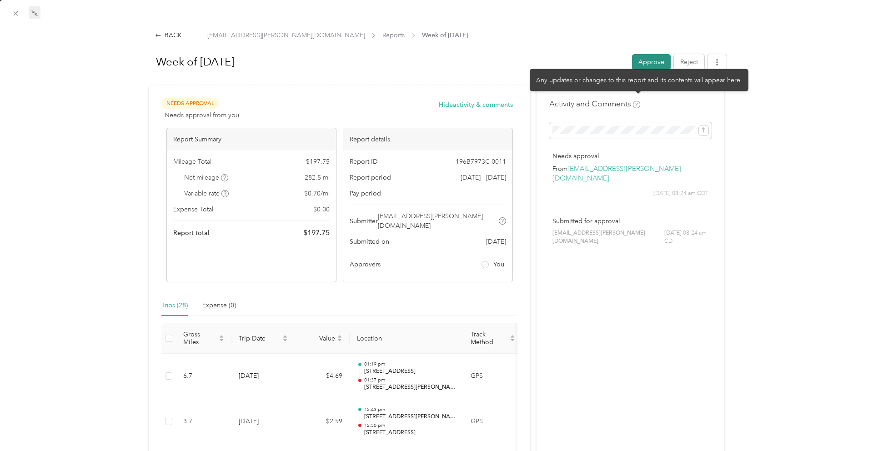
click at [647, 65] on button "Approve" at bounding box center [651, 62] width 39 height 16
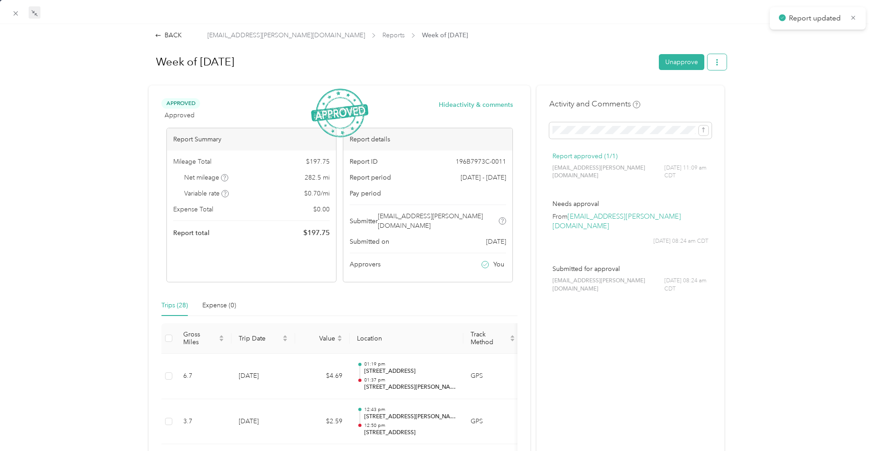
click at [721, 64] on button "button" at bounding box center [717, 62] width 19 height 16
click at [705, 90] on span "Download" at bounding box center [691, 95] width 30 height 10
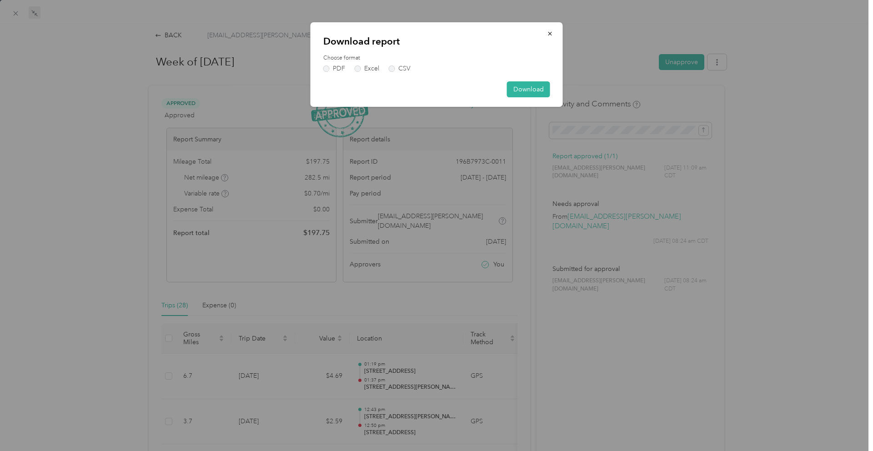
drag, startPoint x: 333, startPoint y: 67, endPoint x: 411, endPoint y: 77, distance: 78.0
click at [334, 67] on label "PDF" at bounding box center [334, 68] width 22 height 6
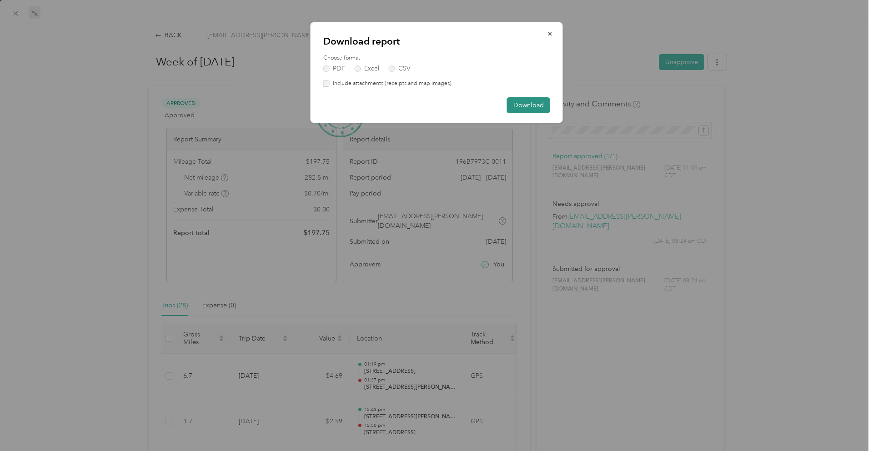
click at [532, 107] on button "Download" at bounding box center [528, 105] width 43 height 16
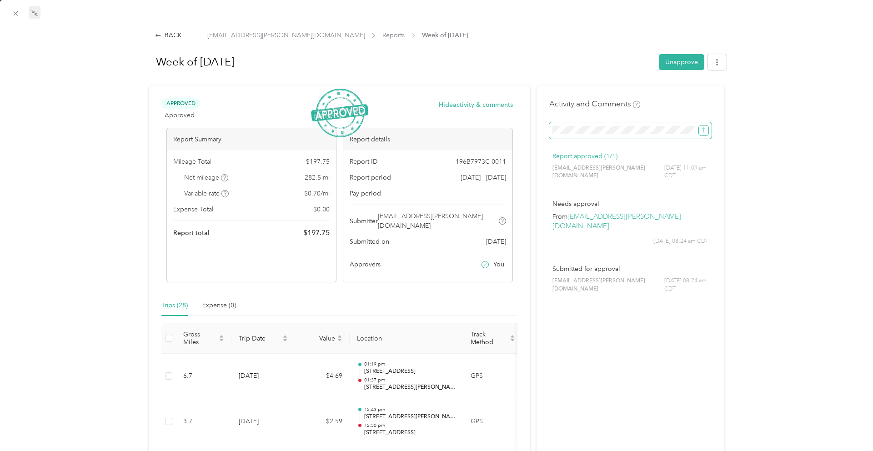
click at [704, 127] on icon "submit" at bounding box center [703, 130] width 6 height 6
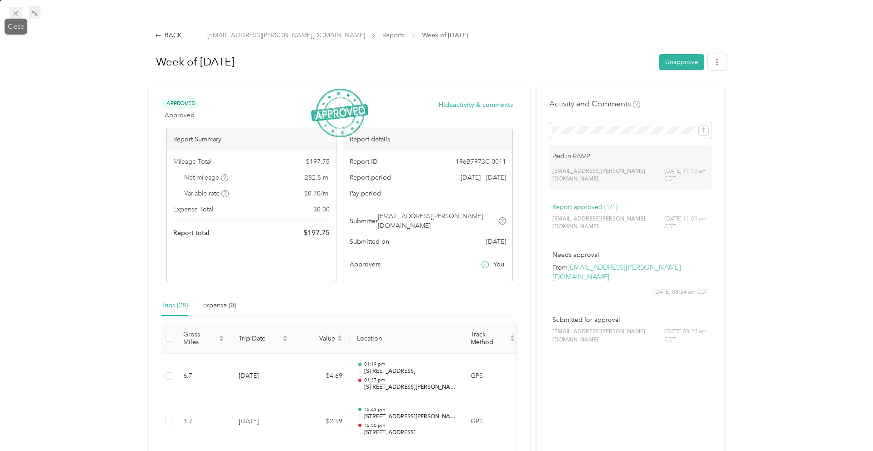
click at [13, 13] on icon at bounding box center [16, 14] width 8 height 8
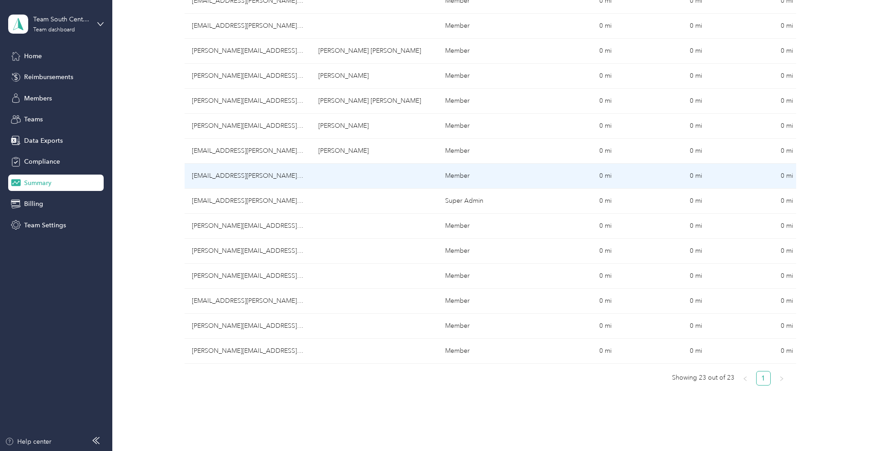
scroll to position [407, 0]
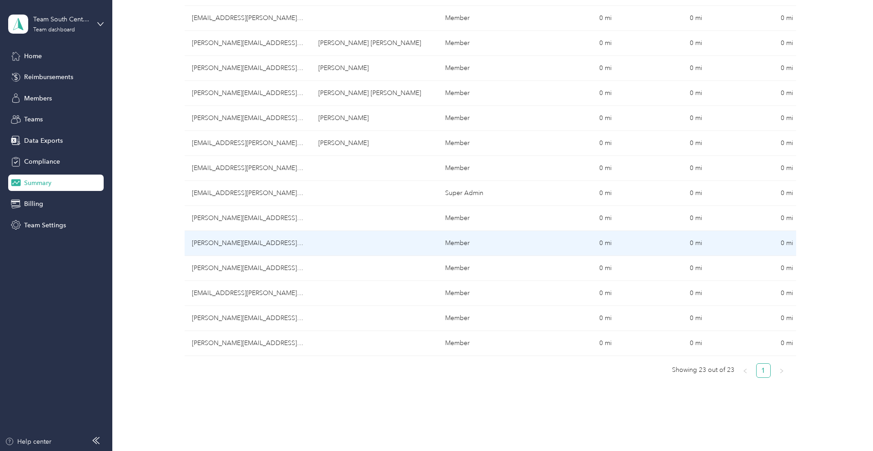
click at [279, 247] on td "[PERSON_NAME][EMAIL_ADDRESS][DOMAIN_NAME]" at bounding box center [248, 243] width 127 height 25
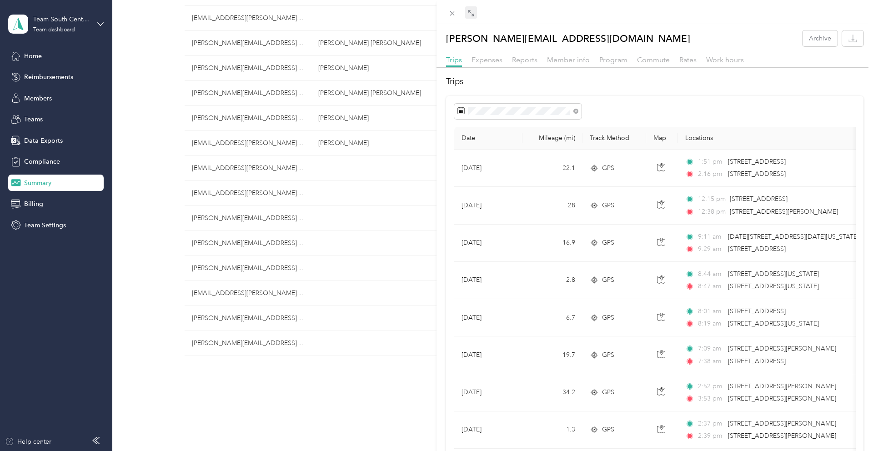
click at [472, 15] on icon at bounding box center [472, 14] width 3 height 3
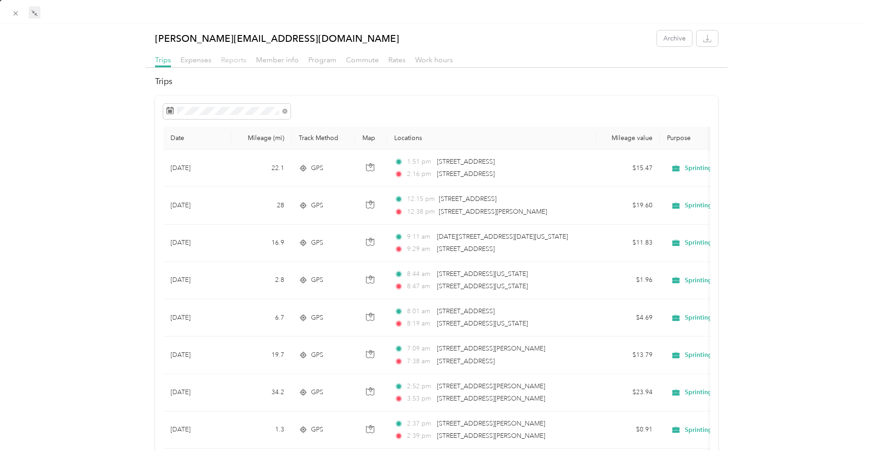
click at [229, 60] on span "Reports" at bounding box center [233, 59] width 25 height 9
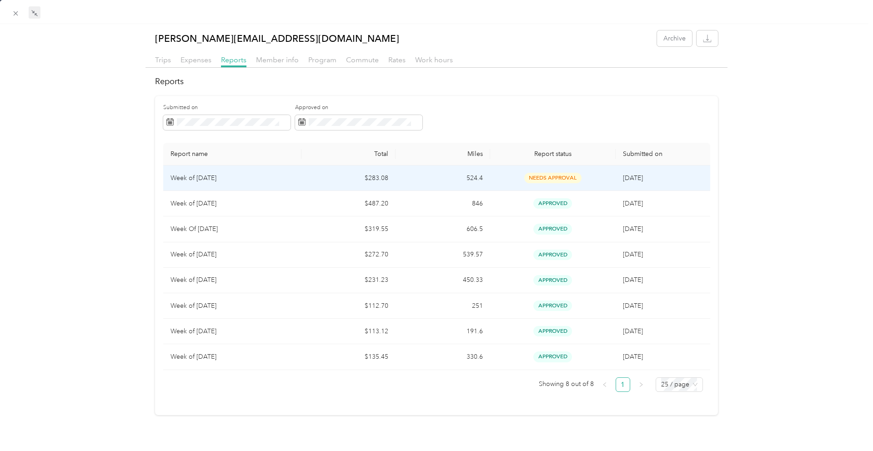
click at [333, 180] on td "$283.08" at bounding box center [349, 178] width 94 height 25
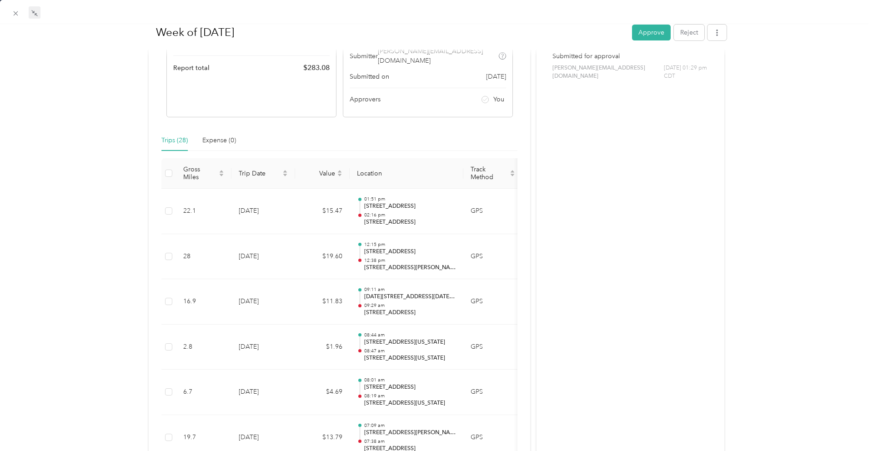
scroll to position [162, 0]
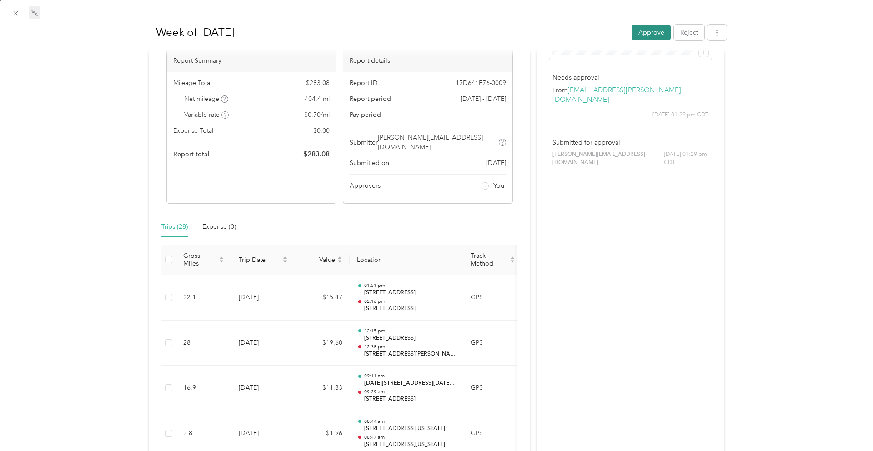
click at [652, 32] on button "Approve" at bounding box center [651, 32] width 39 height 16
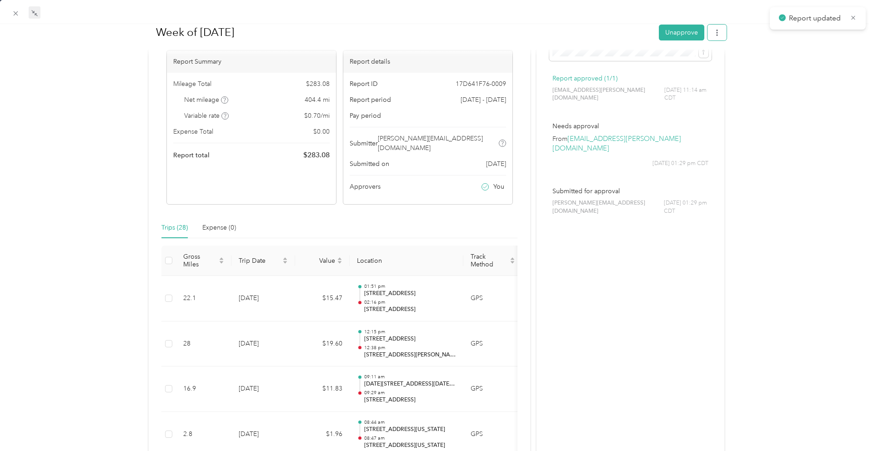
drag, startPoint x: 714, startPoint y: 34, endPoint x: 714, endPoint y: 40, distance: 6.4
click at [714, 34] on icon "button" at bounding box center [717, 32] width 6 height 6
click at [705, 60] on li "Download" at bounding box center [693, 66] width 67 height 16
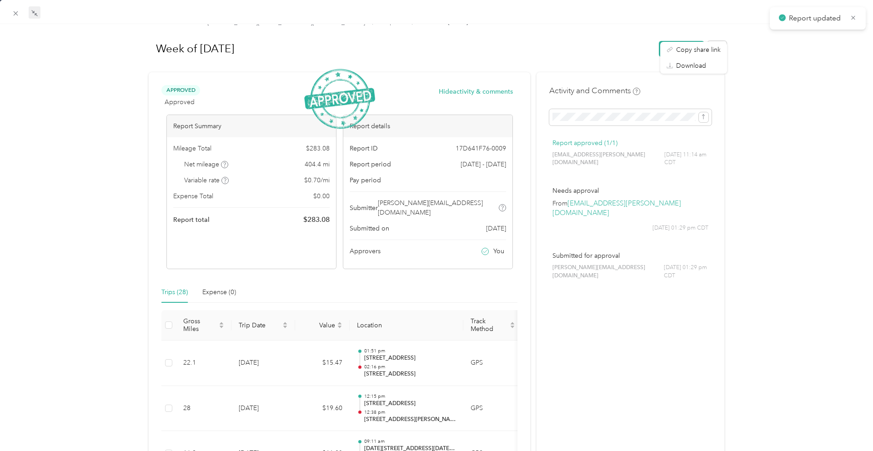
scroll to position [0, 0]
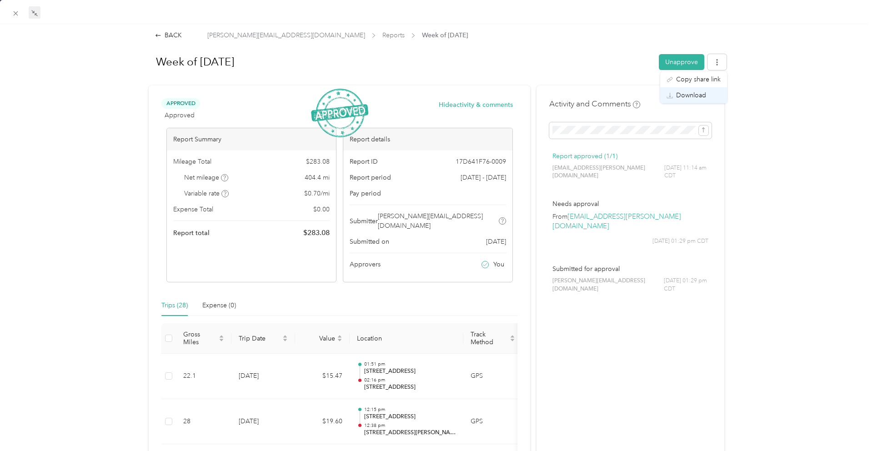
drag, startPoint x: 680, startPoint y: 97, endPoint x: 674, endPoint y: 96, distance: 6.4
click at [680, 97] on span "Download" at bounding box center [691, 95] width 30 height 10
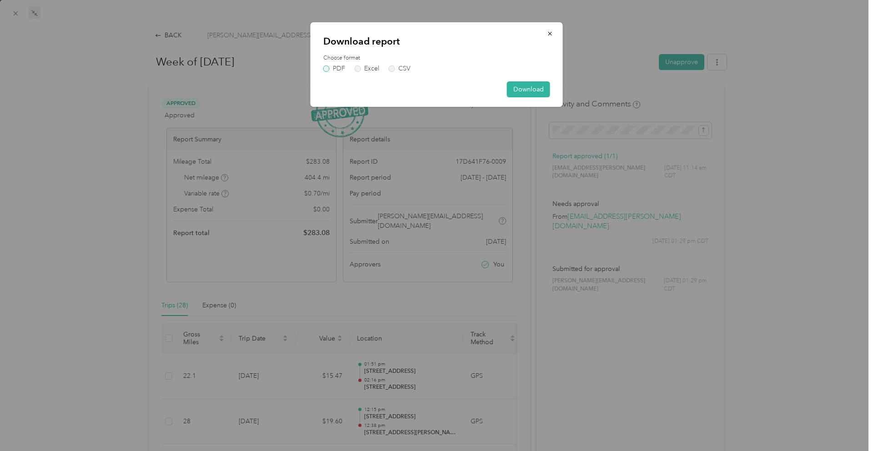
click at [341, 71] on label "PDF" at bounding box center [334, 68] width 22 height 6
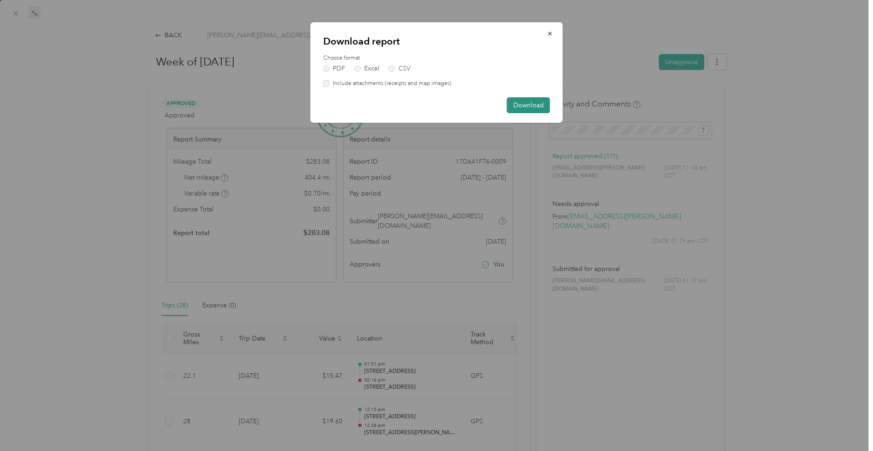
click at [531, 102] on button "Download" at bounding box center [528, 105] width 43 height 16
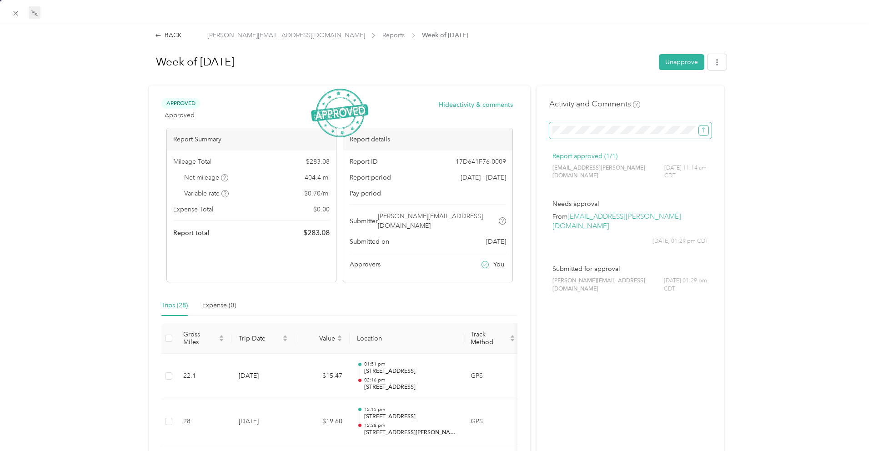
click at [701, 132] on icon "submit" at bounding box center [703, 130] width 6 height 6
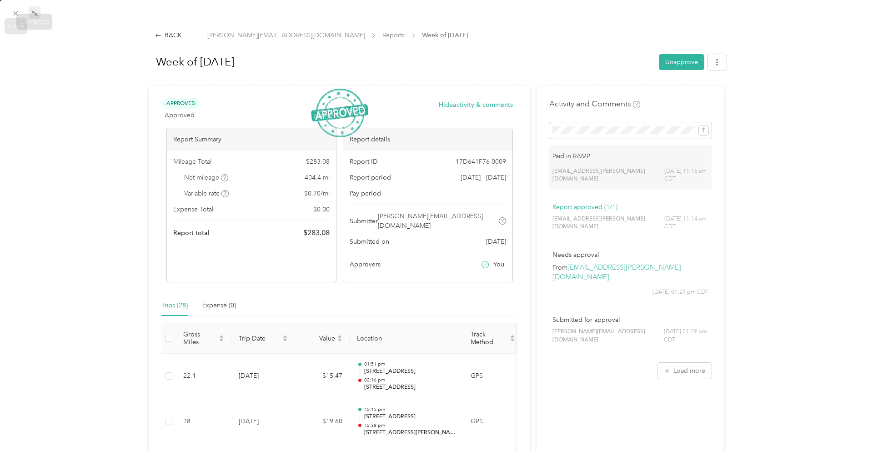
drag, startPoint x: 17, startPoint y: 13, endPoint x: 32, endPoint y: 10, distance: 14.8
click at [18, 13] on icon at bounding box center [16, 14] width 8 height 8
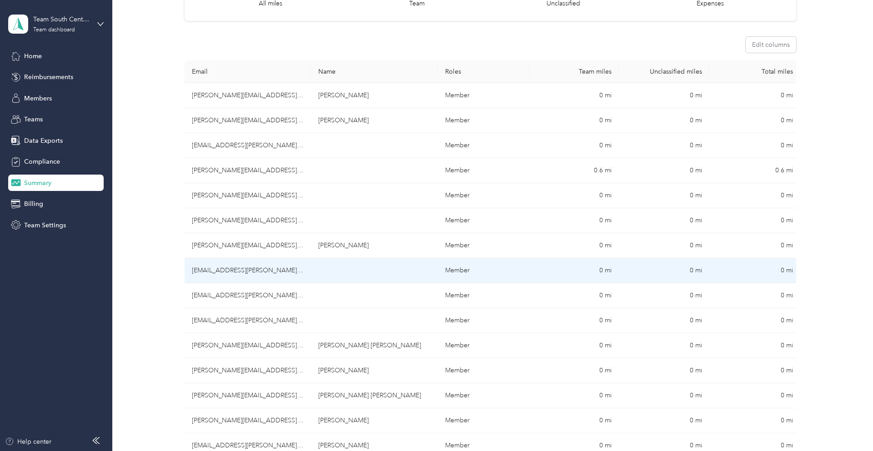
scroll to position [114, 0]
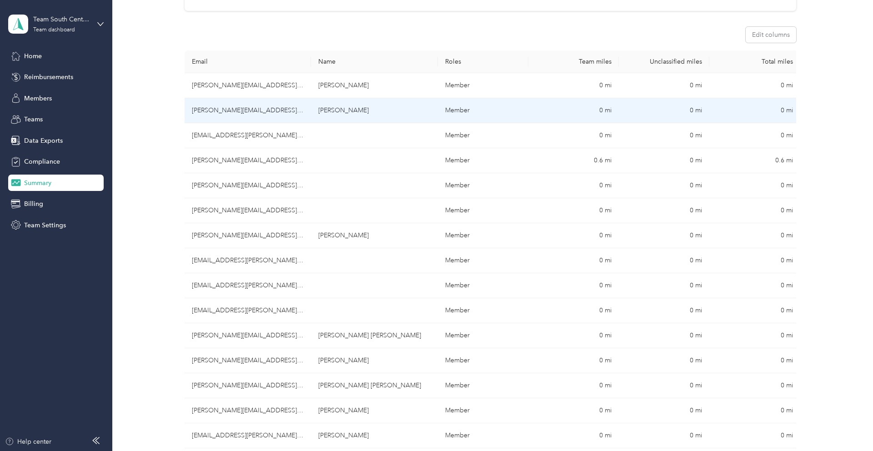
click at [229, 114] on td "[PERSON_NAME][EMAIL_ADDRESS][PERSON_NAME][DOMAIN_NAME]" at bounding box center [248, 110] width 127 height 25
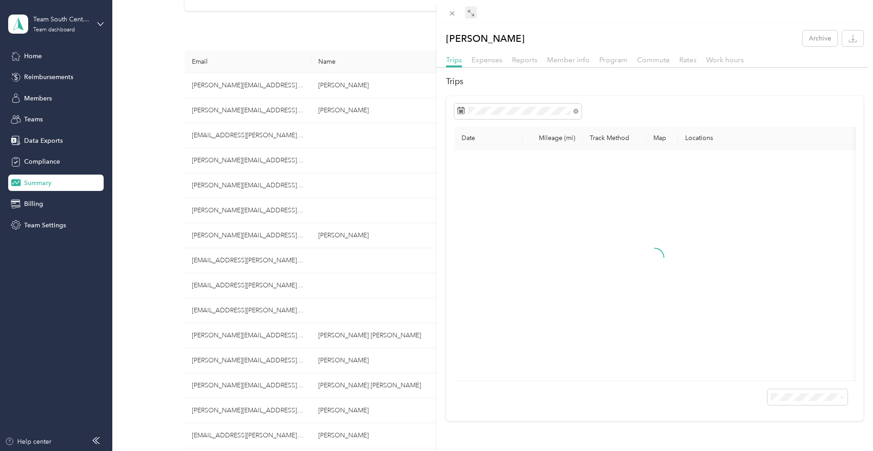
click at [472, 15] on icon at bounding box center [470, 13] width 7 height 7
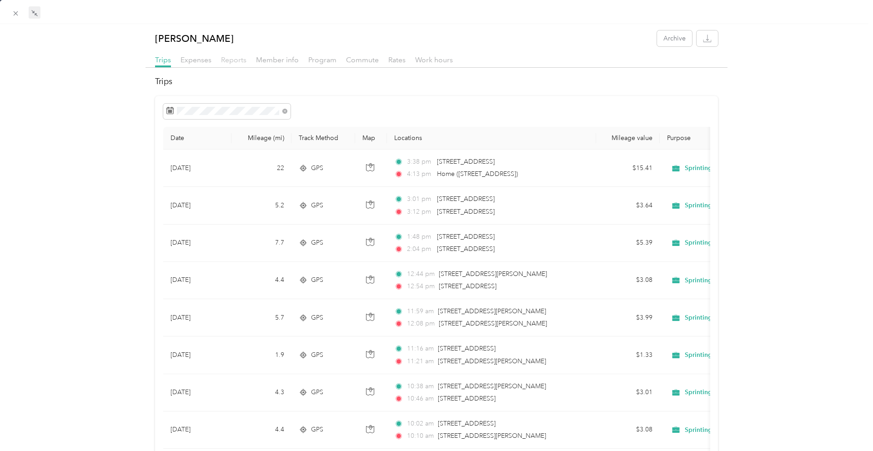
click at [223, 61] on span "Reports" at bounding box center [233, 59] width 25 height 9
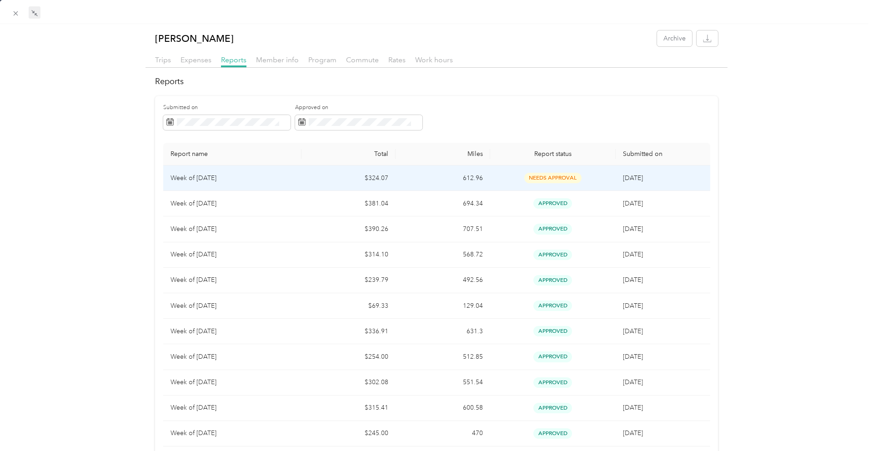
click at [276, 185] on td "Week of [DATE]" at bounding box center [232, 178] width 138 height 25
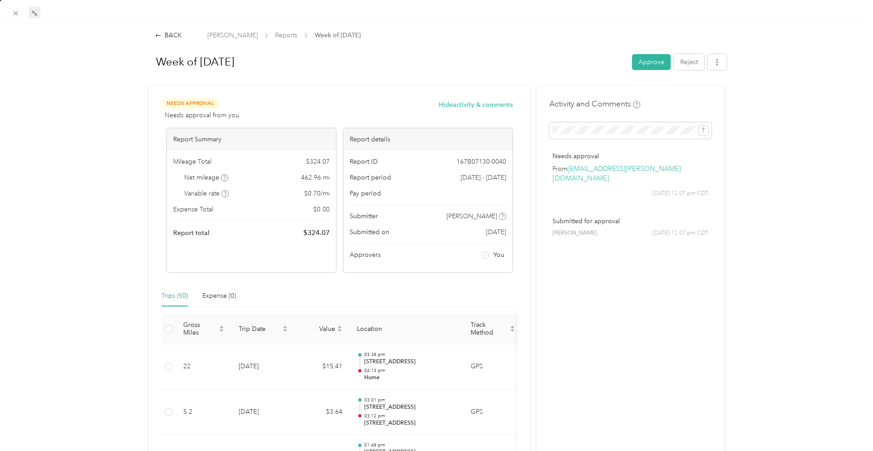
drag, startPoint x: 651, startPoint y: 62, endPoint x: 645, endPoint y: 64, distance: 6.1
click at [649, 63] on button "Approve" at bounding box center [651, 62] width 39 height 16
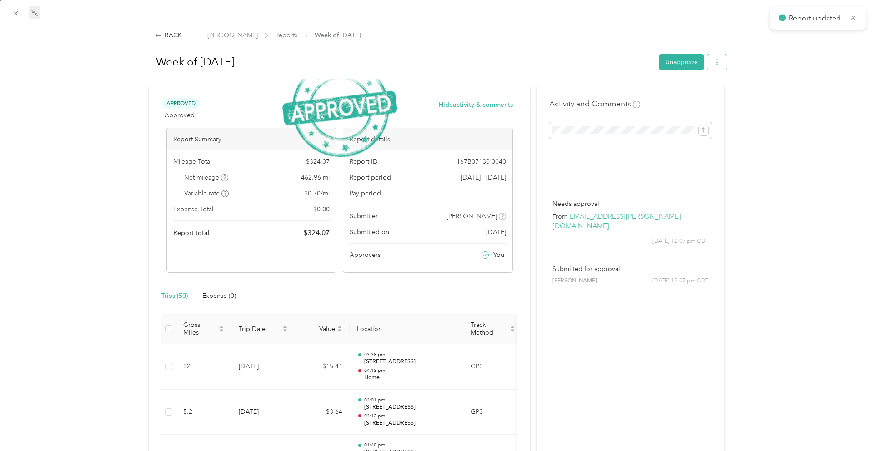
click at [724, 64] on button "button" at bounding box center [717, 62] width 19 height 16
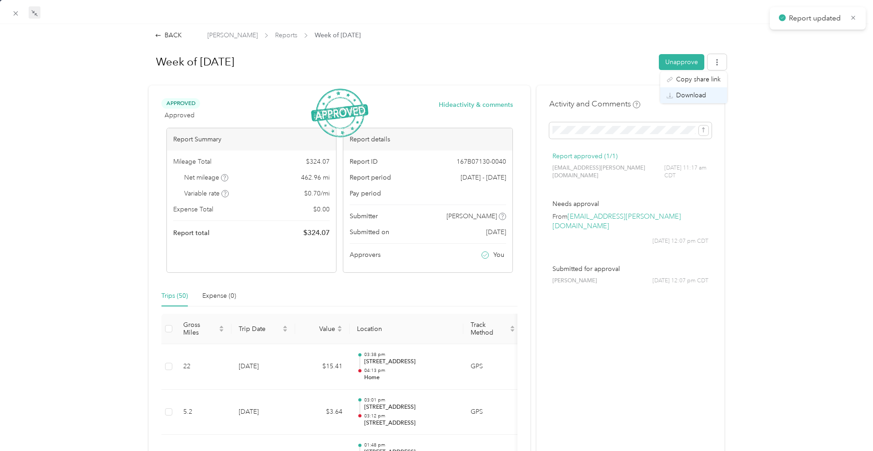
click at [711, 90] on div "Download" at bounding box center [694, 95] width 54 height 10
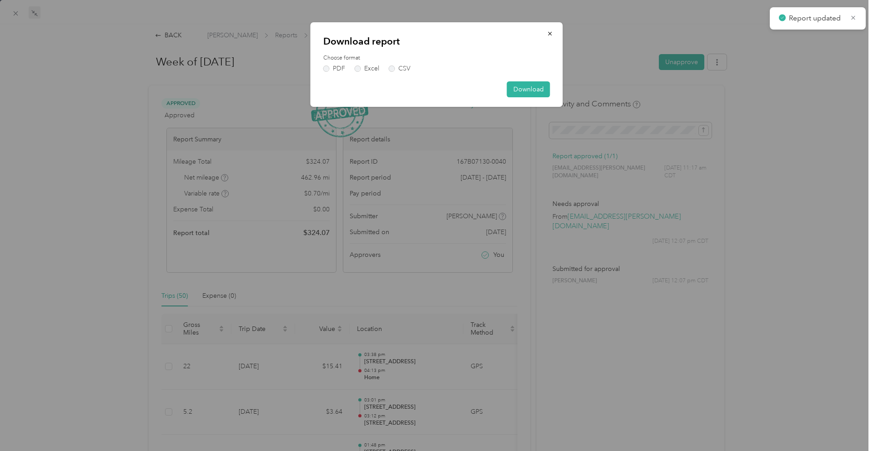
drag, startPoint x: 341, startPoint y: 67, endPoint x: 353, endPoint y: 70, distance: 12.6
click at [343, 67] on label "PDF" at bounding box center [334, 68] width 22 height 6
click at [323, 67] on div "Download report Choose format PDF Excel CSV Download" at bounding box center [437, 64] width 252 height 85
drag, startPoint x: 326, startPoint y: 68, endPoint x: 381, endPoint y: 75, distance: 55.9
click at [326, 68] on label "PDF" at bounding box center [334, 68] width 22 height 6
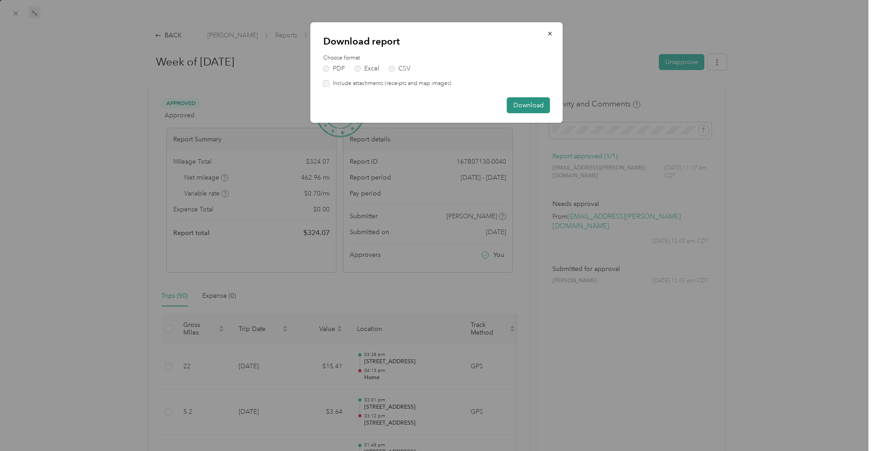
click at [527, 101] on button "Download" at bounding box center [528, 105] width 43 height 16
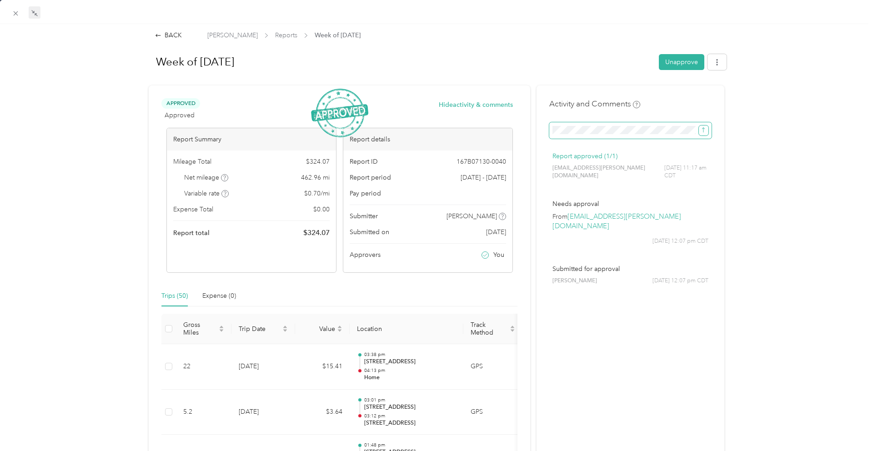
click at [704, 131] on icon "submit" at bounding box center [703, 130] width 3 height 5
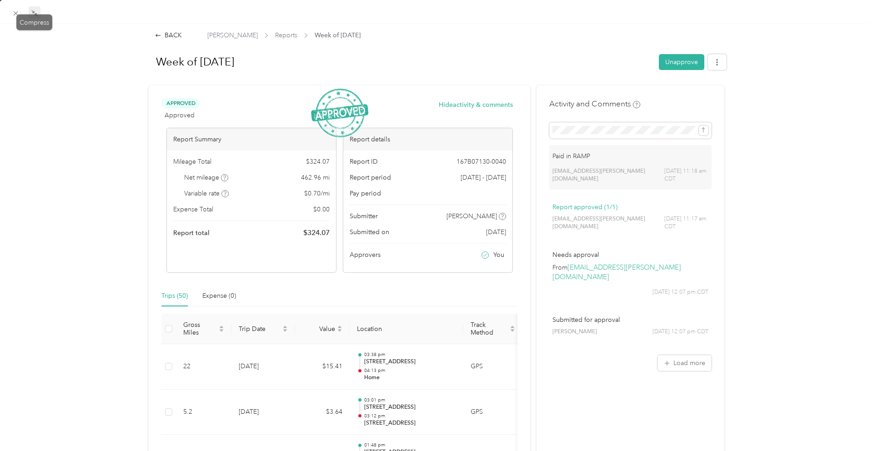
click at [18, 451] on div "Drag to resize Click to close BACK [PERSON_NAME] Reports Week of [DATE] Week of…" at bounding box center [434, 451] width 869 height 0
click at [15, 13] on icon at bounding box center [16, 14] width 8 height 8
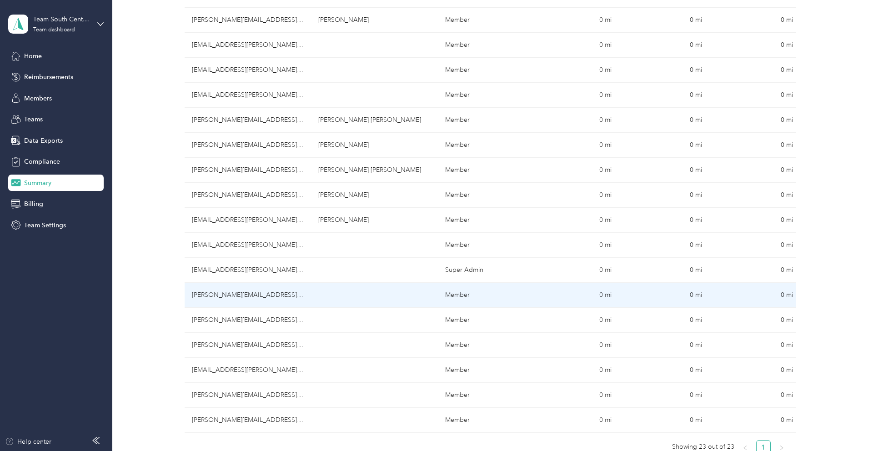
scroll to position [334, 0]
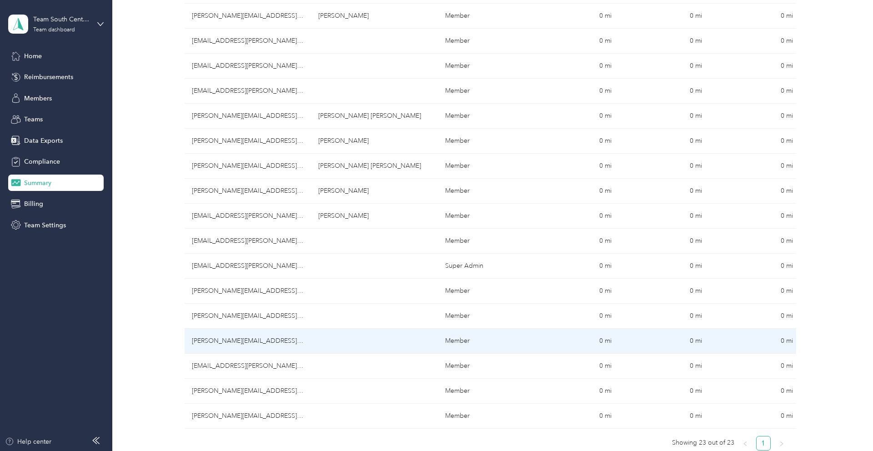
click at [257, 338] on td "[PERSON_NAME][EMAIL_ADDRESS][PERSON_NAME][DOMAIN_NAME]" at bounding box center [248, 341] width 127 height 25
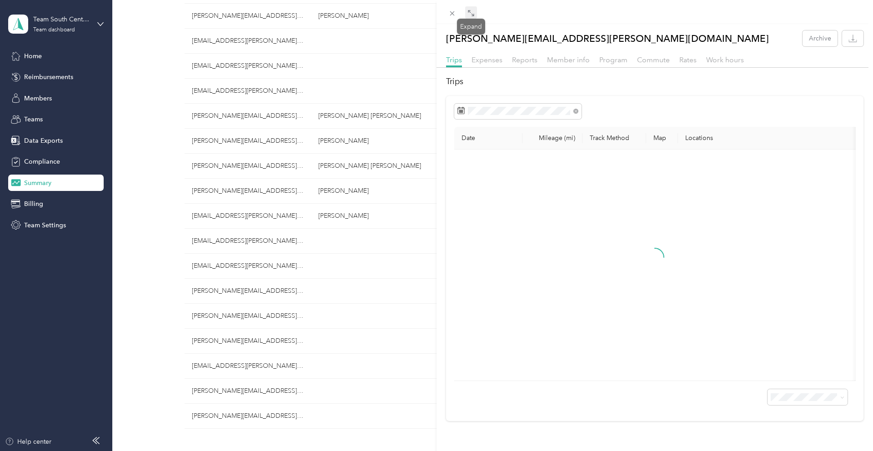
click at [471, 15] on icon at bounding box center [470, 13] width 7 height 7
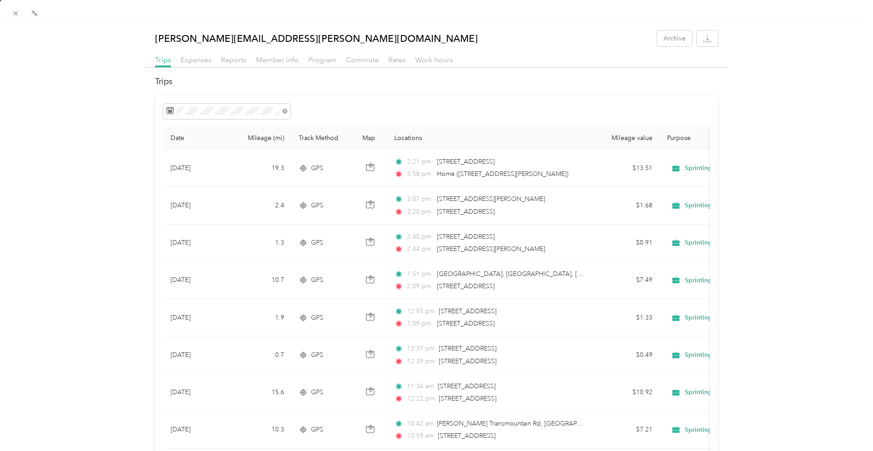
drag, startPoint x: 226, startPoint y: 60, endPoint x: 342, endPoint y: 87, distance: 118.0
click at [226, 60] on span "Reports" at bounding box center [233, 59] width 25 height 9
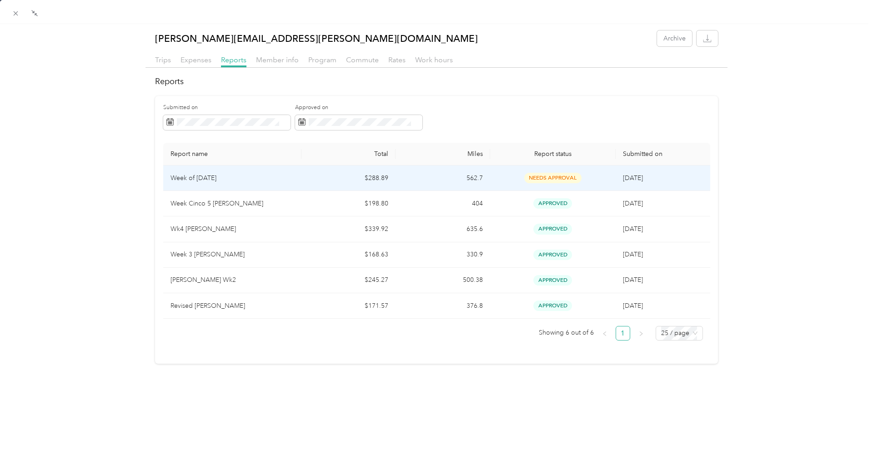
click at [337, 182] on td "$288.89" at bounding box center [349, 178] width 94 height 25
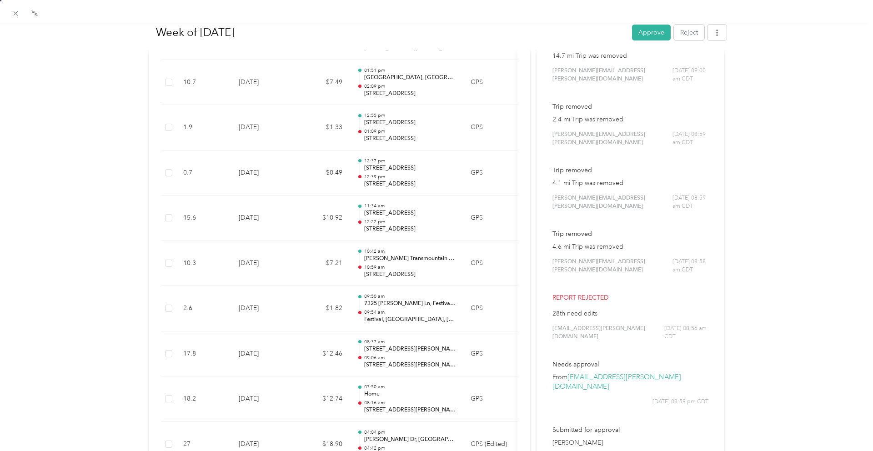
scroll to position [424, 0]
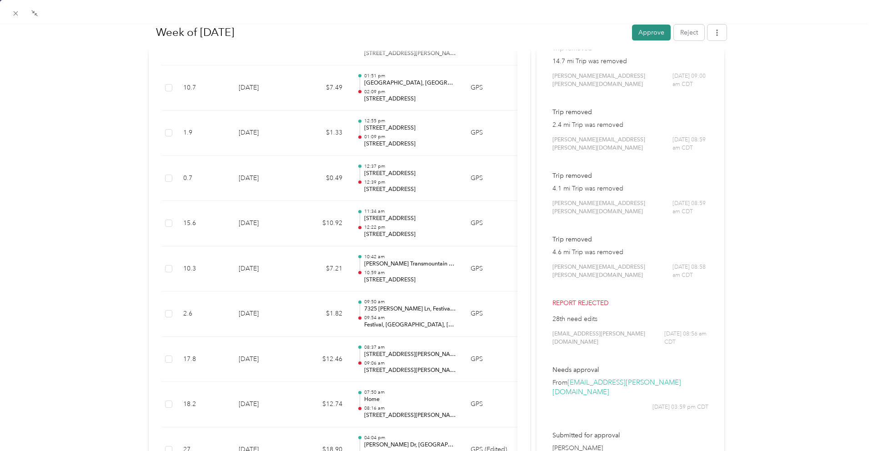
click at [656, 31] on button "Approve" at bounding box center [651, 32] width 39 height 16
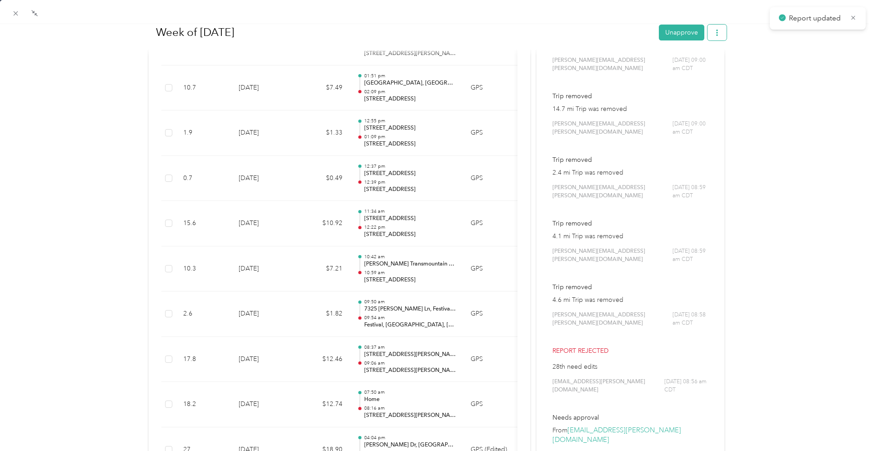
click at [717, 35] on icon "button" at bounding box center [717, 32] width 2 height 6
click at [706, 63] on div "Download" at bounding box center [694, 66] width 54 height 10
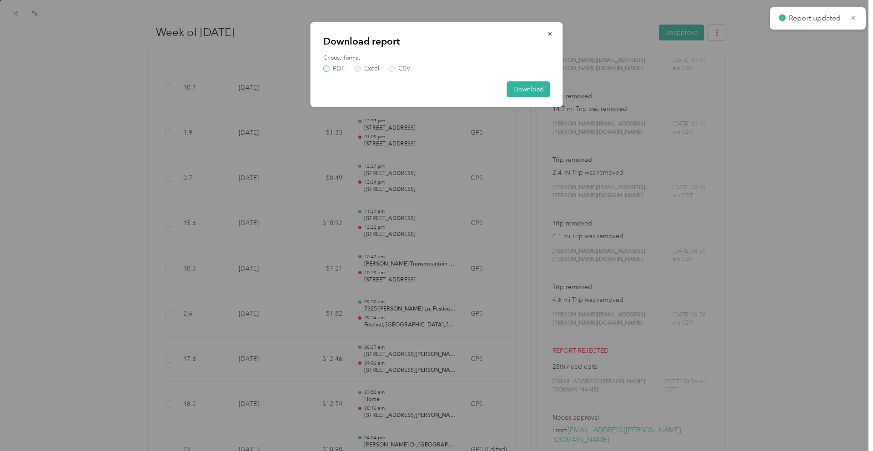
click at [335, 72] on div "Download report Choose format PDF Excel CSV Download" at bounding box center [437, 64] width 252 height 85
click at [336, 69] on label "PDF" at bounding box center [334, 68] width 22 height 6
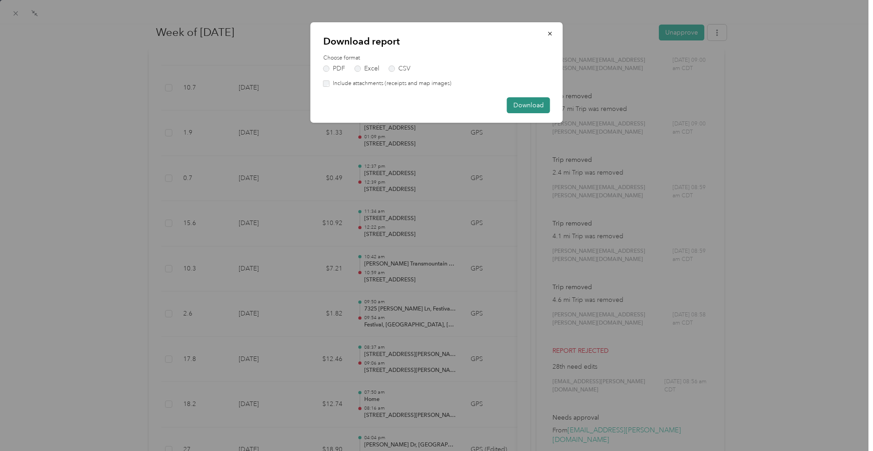
click at [536, 101] on button "Download" at bounding box center [528, 105] width 43 height 16
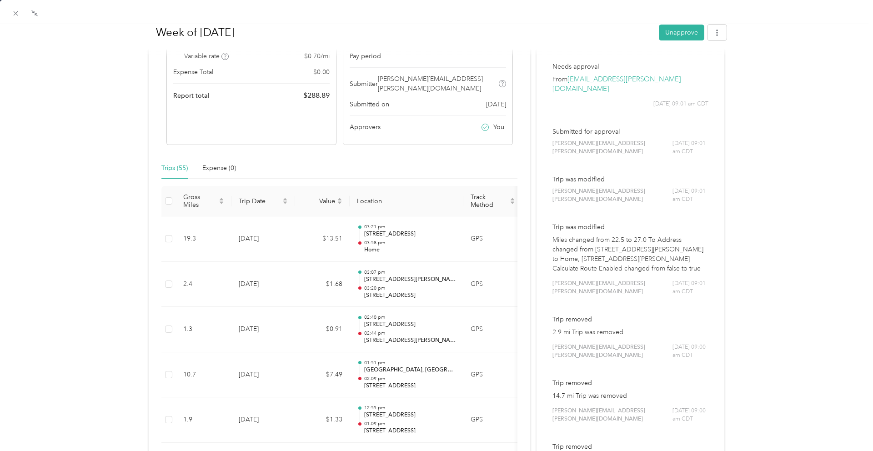
scroll to position [0, 0]
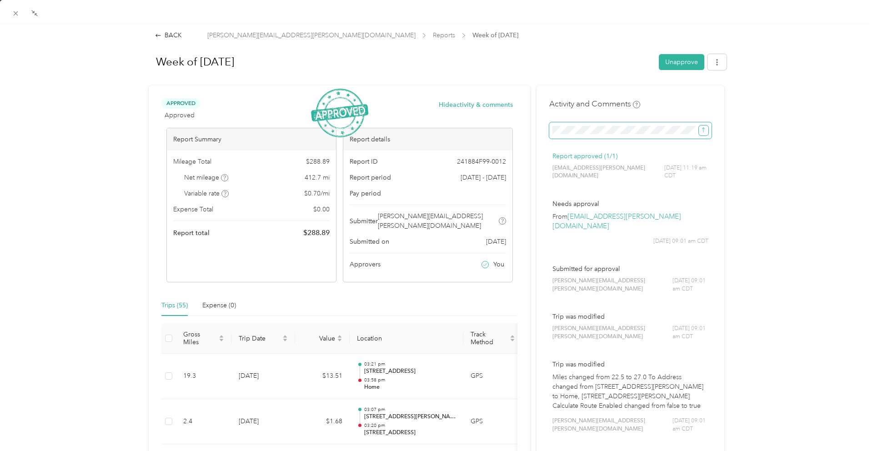
click at [704, 131] on icon "submit" at bounding box center [703, 130] width 6 height 6
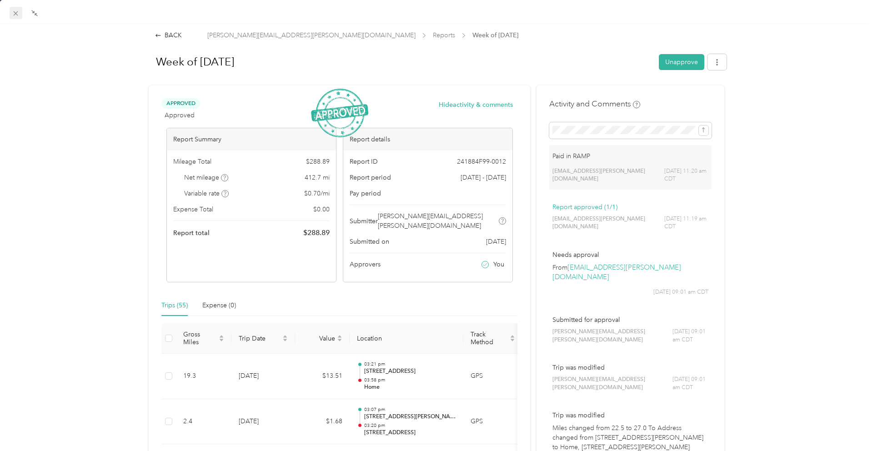
click at [14, 451] on div "Drag to resize Click to close BACK [PERSON_NAME][EMAIL_ADDRESS][PERSON_NAME][DO…" at bounding box center [434, 451] width 869 height 0
click at [14, 12] on icon at bounding box center [16, 14] width 8 height 8
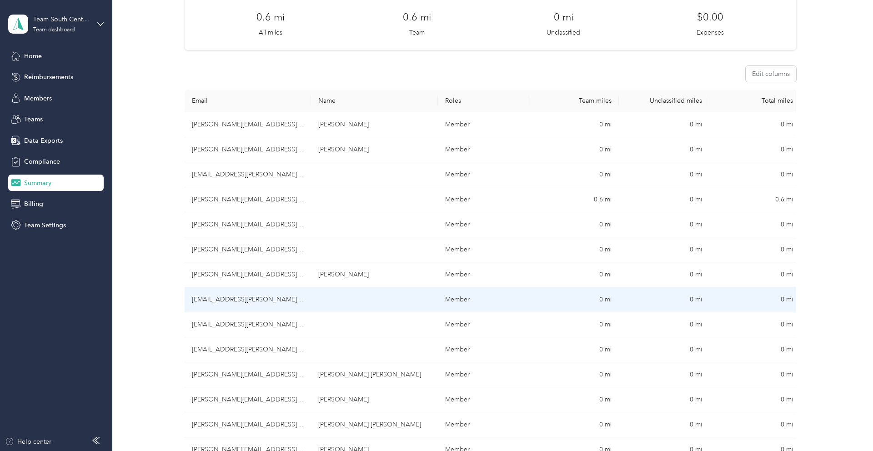
scroll to position [65, 0]
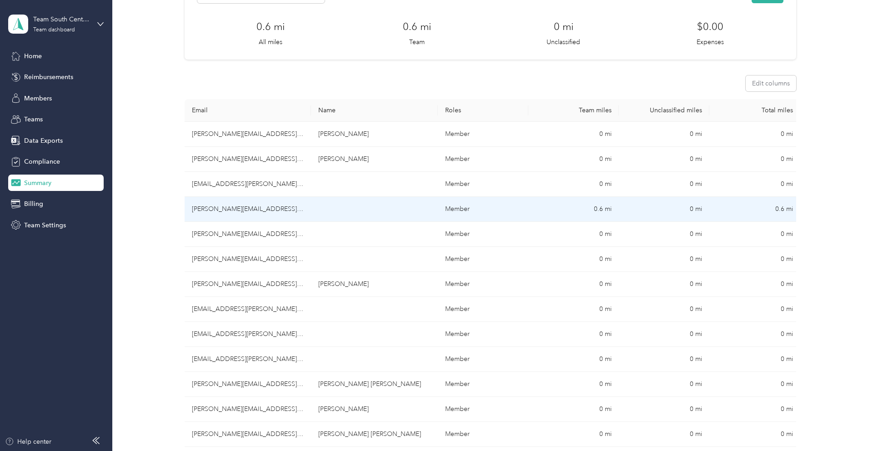
click at [296, 215] on td "[PERSON_NAME][EMAIL_ADDRESS][PERSON_NAME][DOMAIN_NAME]" at bounding box center [248, 209] width 127 height 25
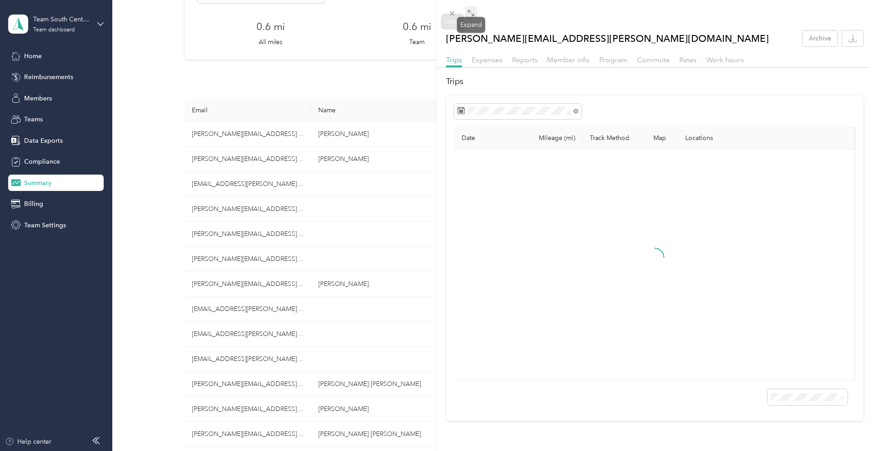
click at [468, 12] on icon at bounding box center [470, 13] width 7 height 7
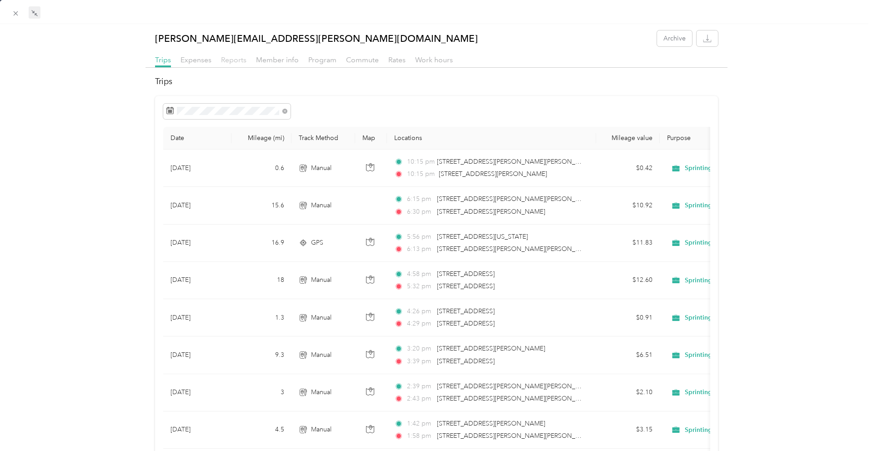
click at [237, 61] on span "Reports" at bounding box center [233, 59] width 25 height 9
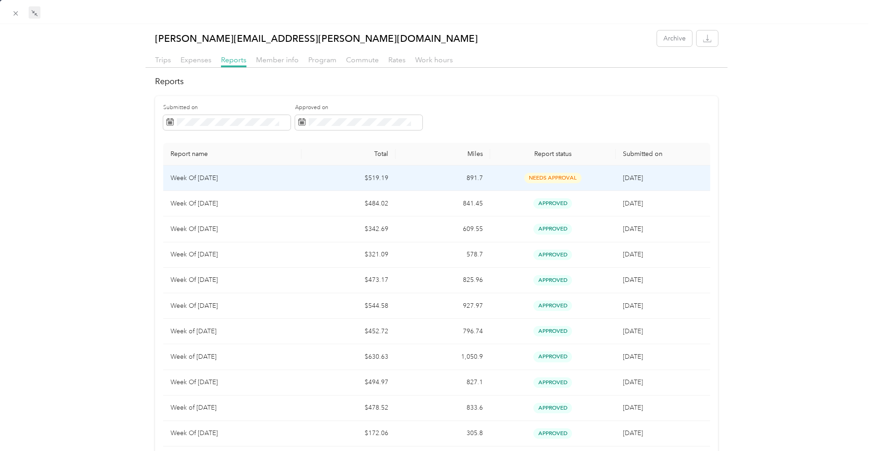
click at [403, 187] on td "891.7" at bounding box center [443, 178] width 94 height 25
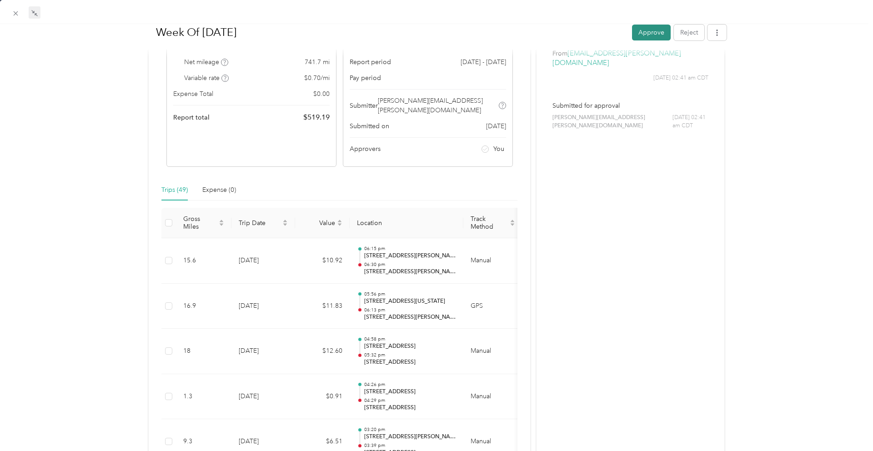
click at [651, 30] on button "Approve" at bounding box center [651, 32] width 39 height 16
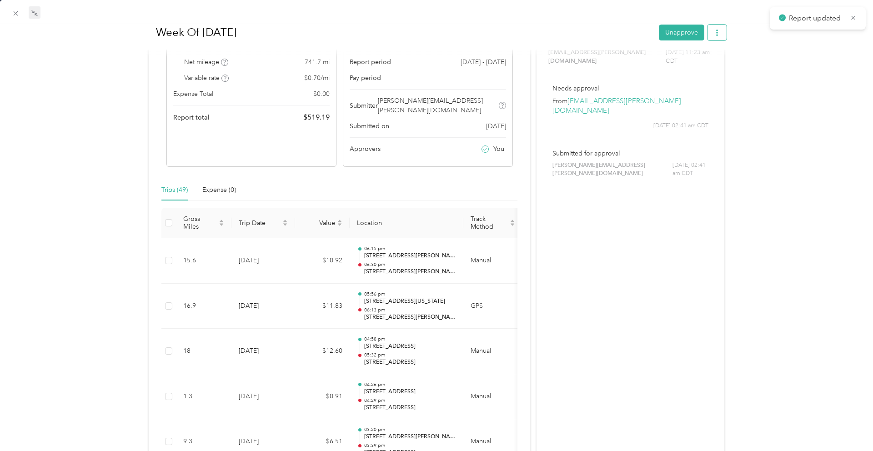
click at [717, 35] on icon "button" at bounding box center [717, 32] width 2 height 6
click at [698, 65] on span "Download" at bounding box center [691, 66] width 30 height 10
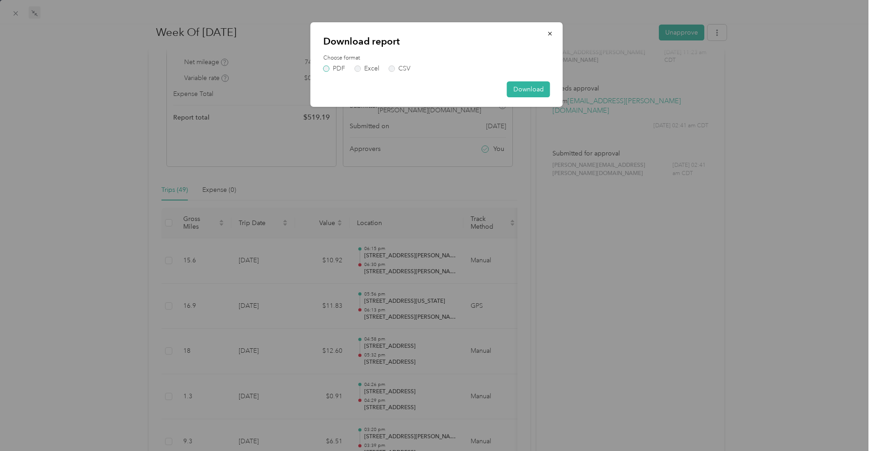
click at [338, 69] on label "PDF" at bounding box center [334, 68] width 22 height 6
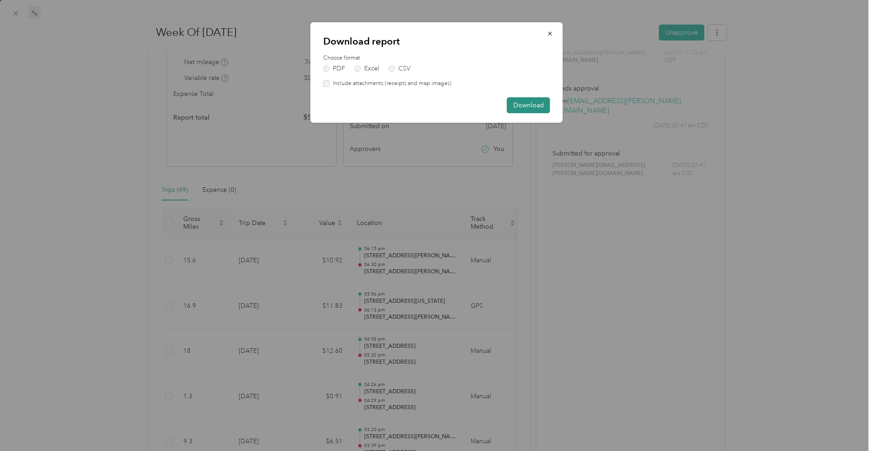
click at [528, 108] on button "Download" at bounding box center [528, 105] width 43 height 16
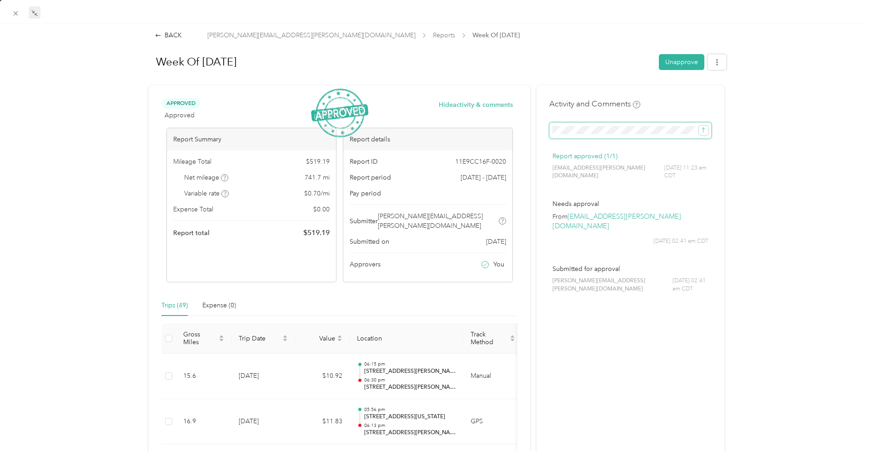
click at [572, 125] on span at bounding box center [630, 130] width 162 height 16
click at [703, 131] on icon "submit" at bounding box center [703, 130] width 6 height 6
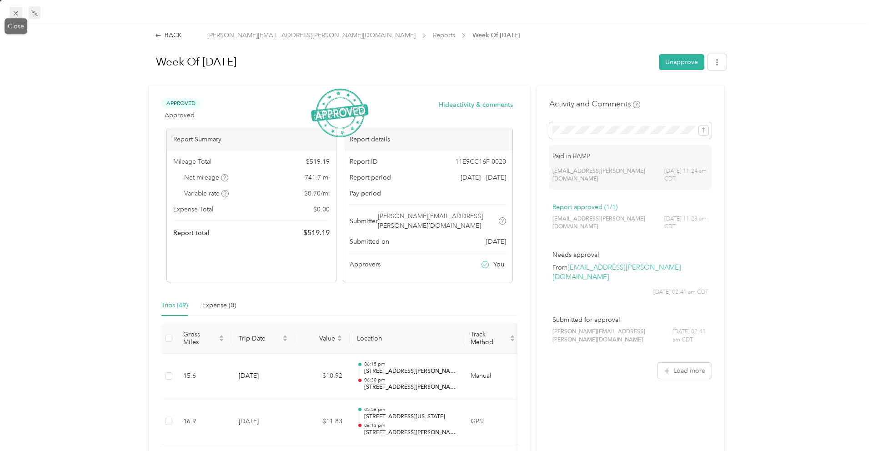
click at [14, 13] on icon at bounding box center [16, 14] width 8 height 8
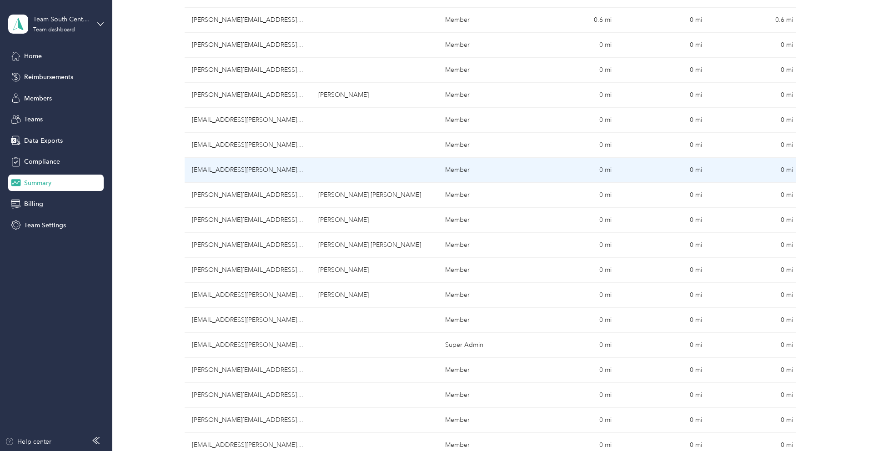
scroll to position [266, 0]
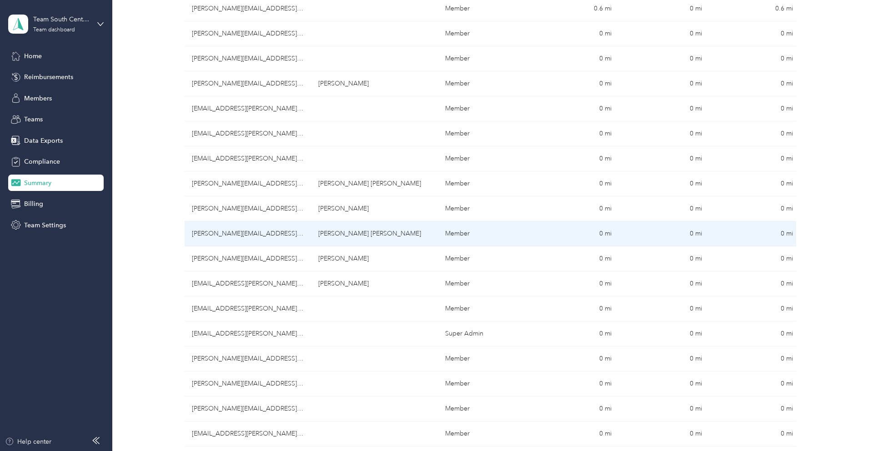
click at [217, 229] on td "[PERSON_NAME][EMAIL_ADDRESS][DOMAIN_NAME]" at bounding box center [248, 233] width 127 height 25
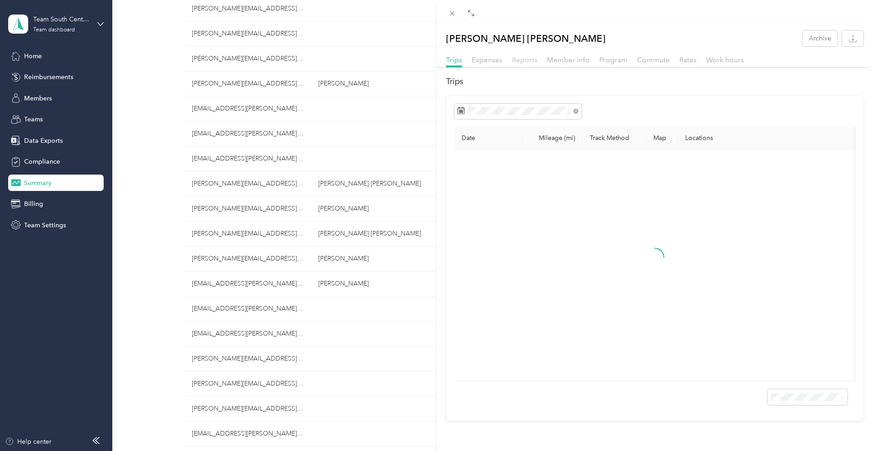
click at [518, 59] on span "Reports" at bounding box center [524, 59] width 25 height 9
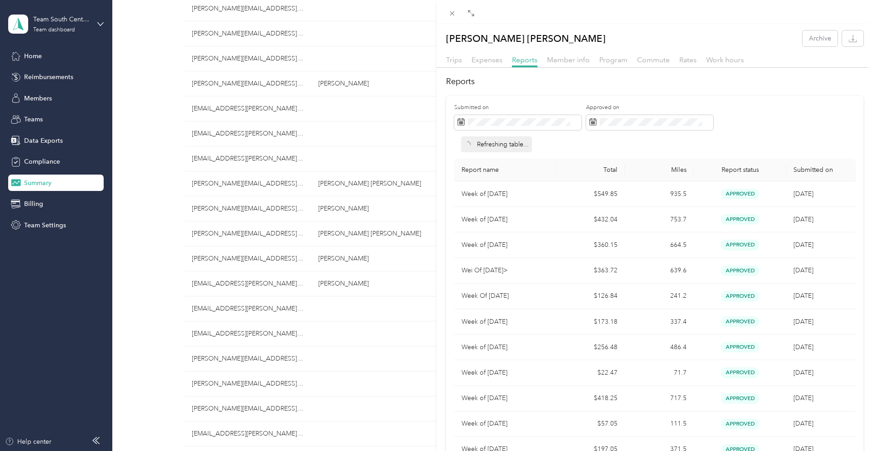
scroll to position [266, 0]
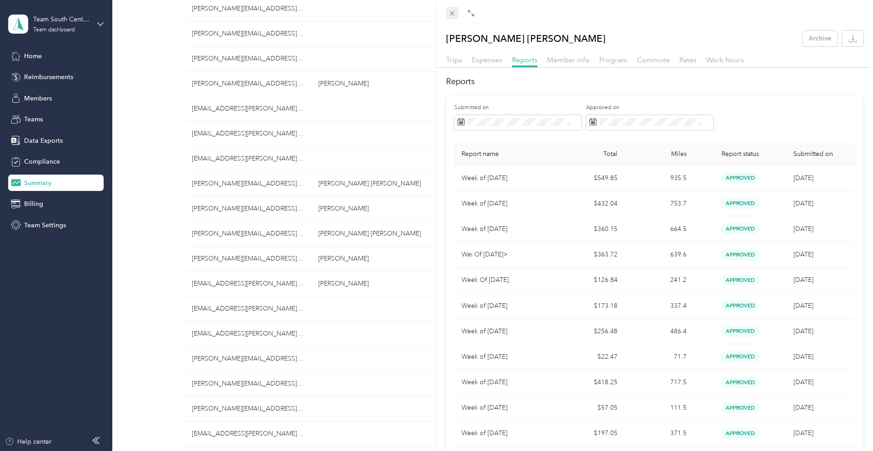
click at [450, 15] on icon at bounding box center [452, 14] width 8 height 8
